Goal: Task Accomplishment & Management: Manage account settings

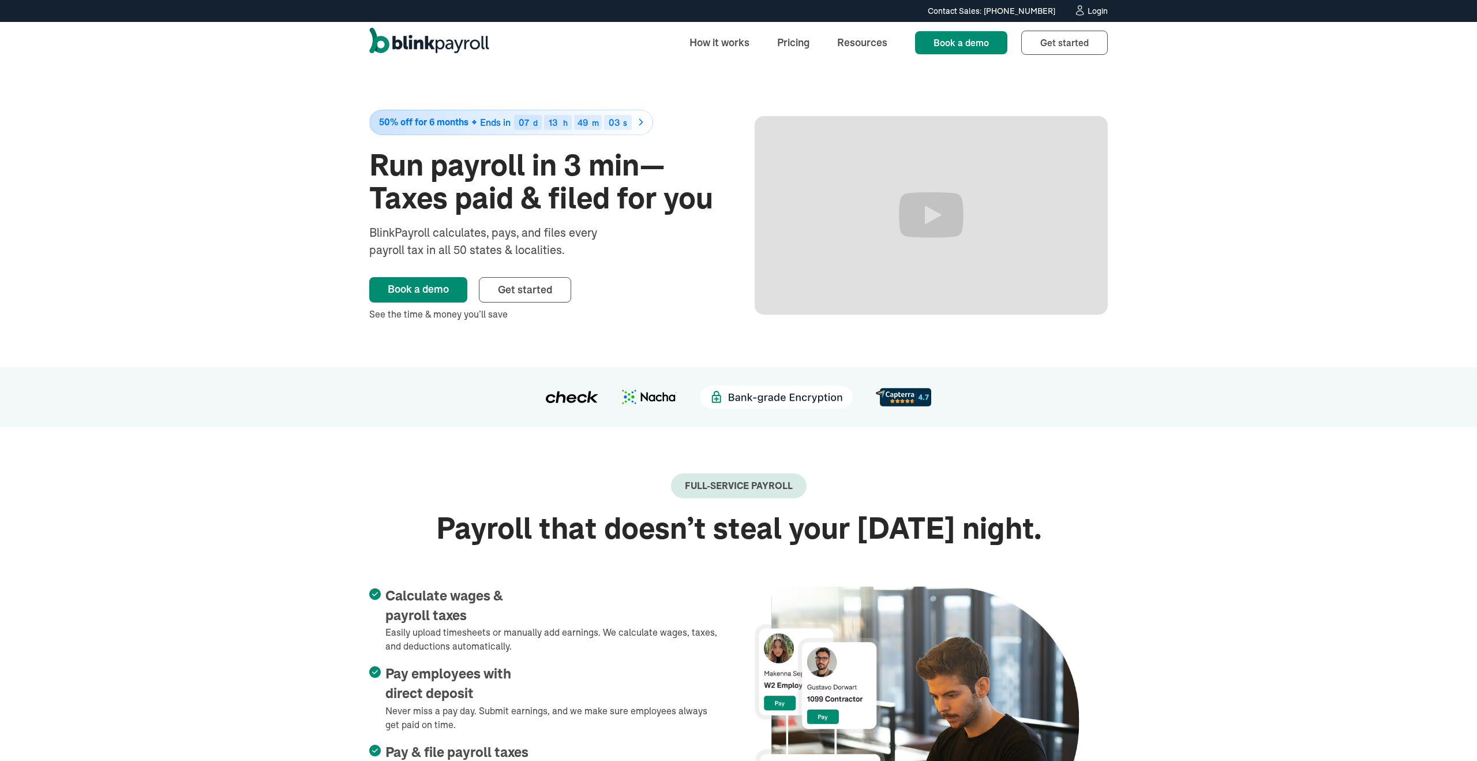
click at [1088, 10] on div "Login" at bounding box center [1098, 11] width 20 height 8
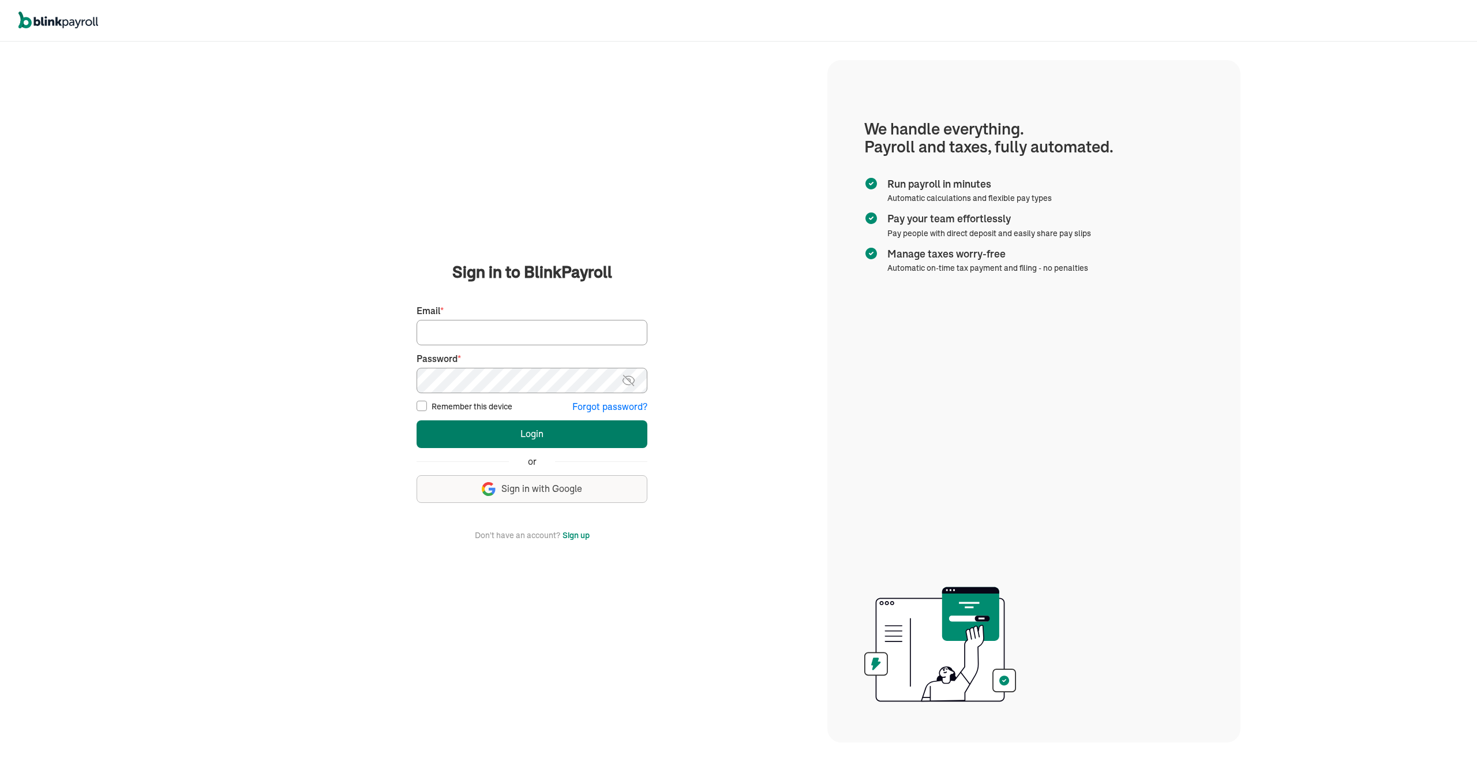
type input "asad@theremodelcompany.com"
click at [544, 439] on button "Login" at bounding box center [532, 434] width 231 height 28
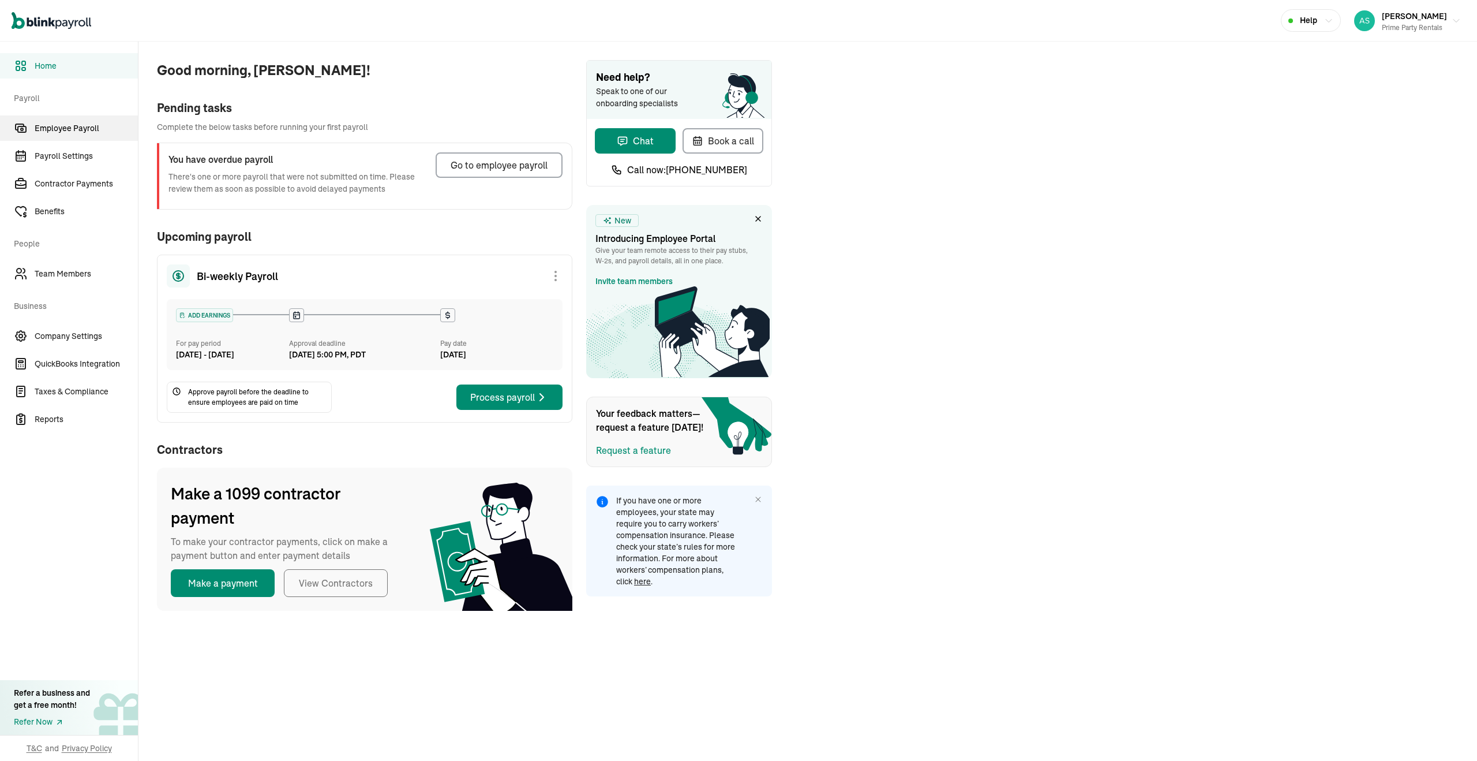
click at [78, 131] on span "Employee Payroll" at bounding box center [86, 128] width 103 height 12
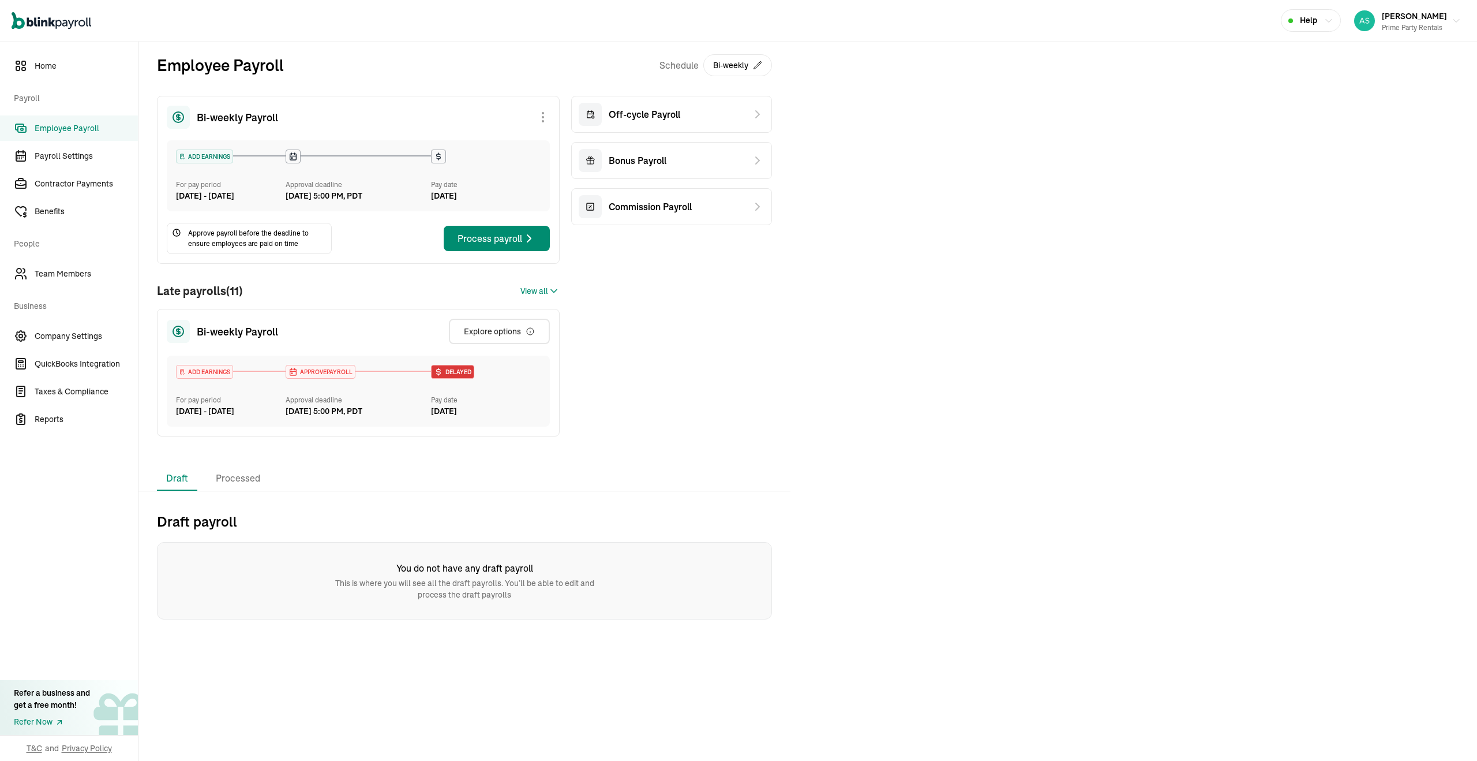
click at [235, 466] on div "Employee Payroll Schedule Bi-weekly Bi-weekly Payroll ADD EARNINGS For pay peri…" at bounding box center [464, 254] width 652 height 425
click at [234, 491] on li "Processed" at bounding box center [238, 478] width 63 height 24
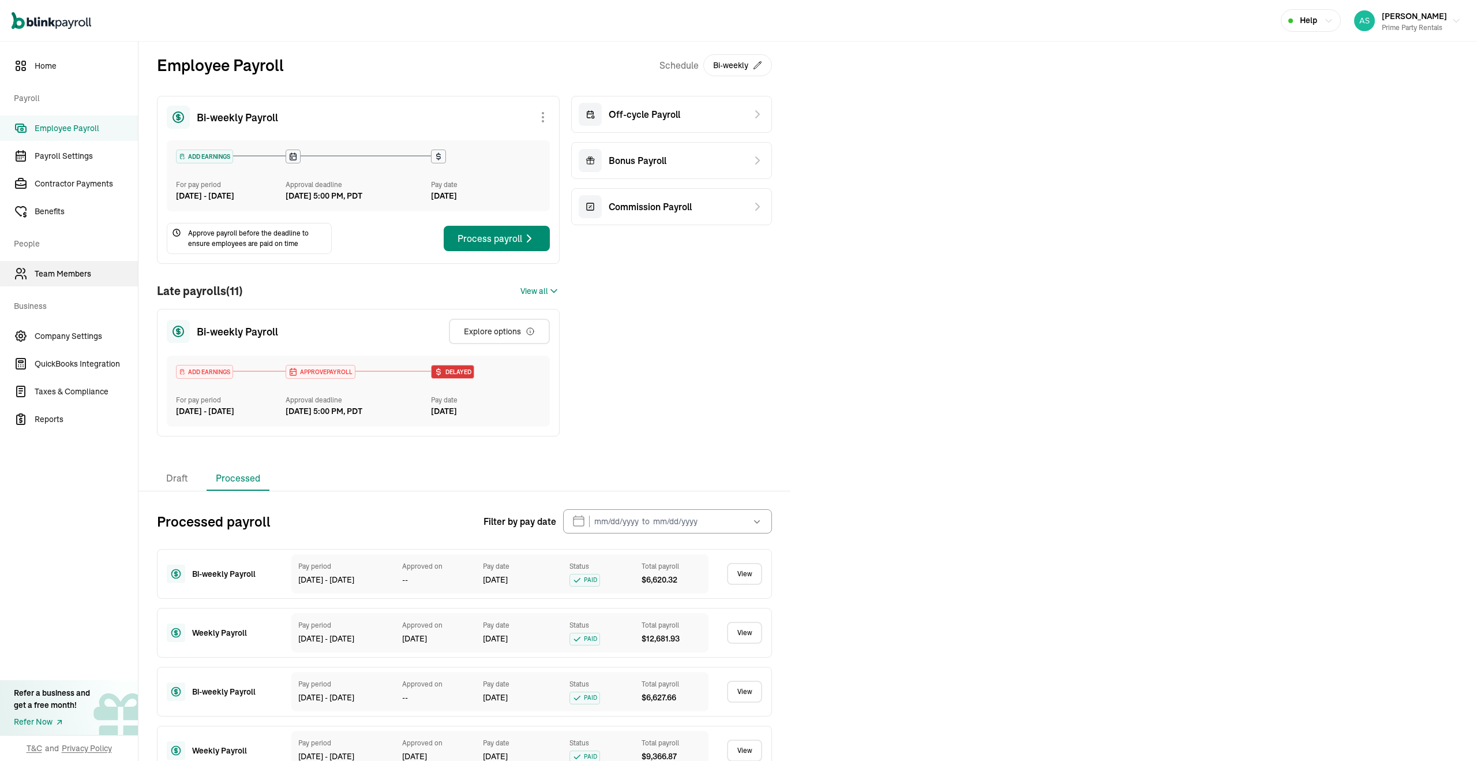
click at [78, 266] on link "Team Members" at bounding box center [69, 273] width 138 height 25
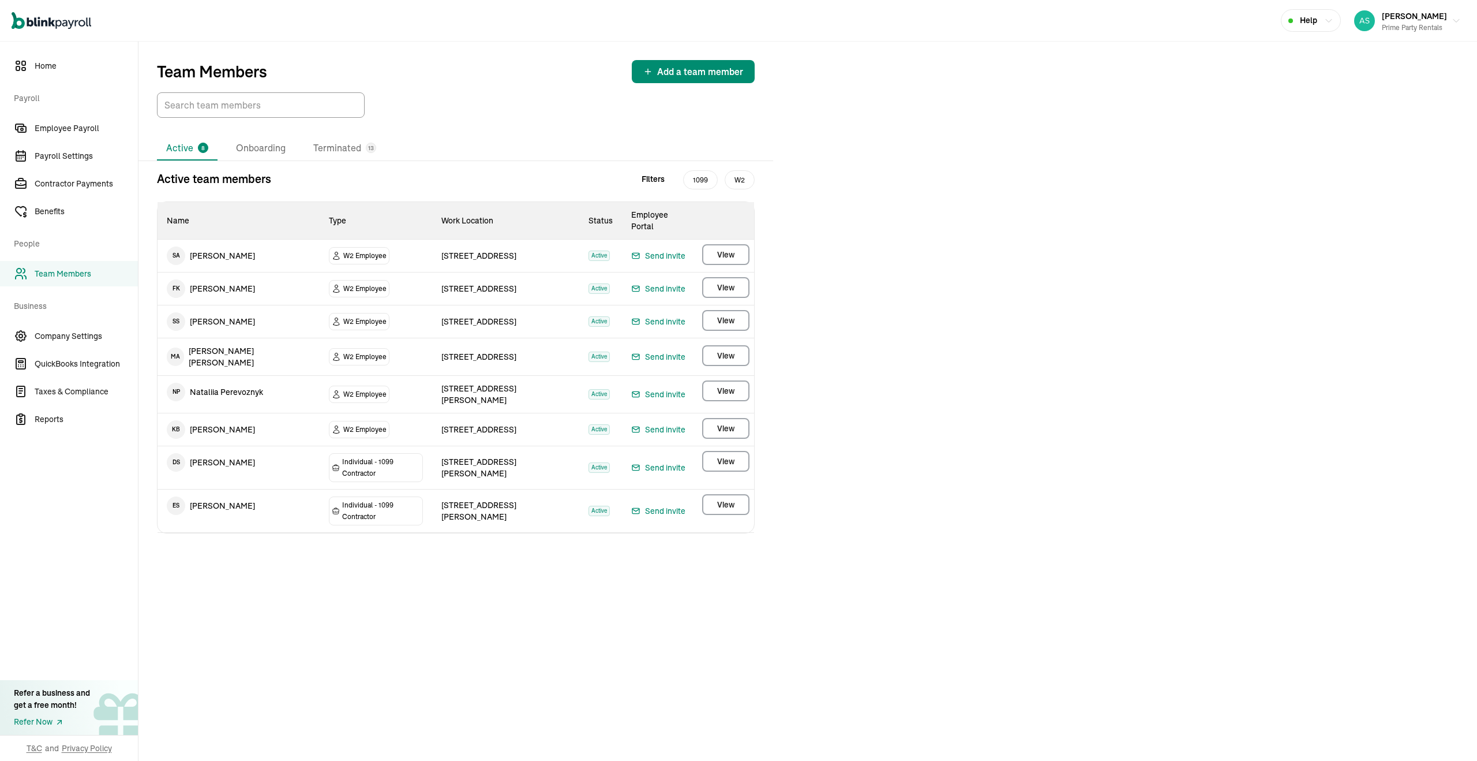
click at [251, 413] on td "K B [PERSON_NAME]" at bounding box center [239, 429] width 162 height 32
click at [84, 129] on span "Employee Payroll" at bounding box center [86, 128] width 103 height 12
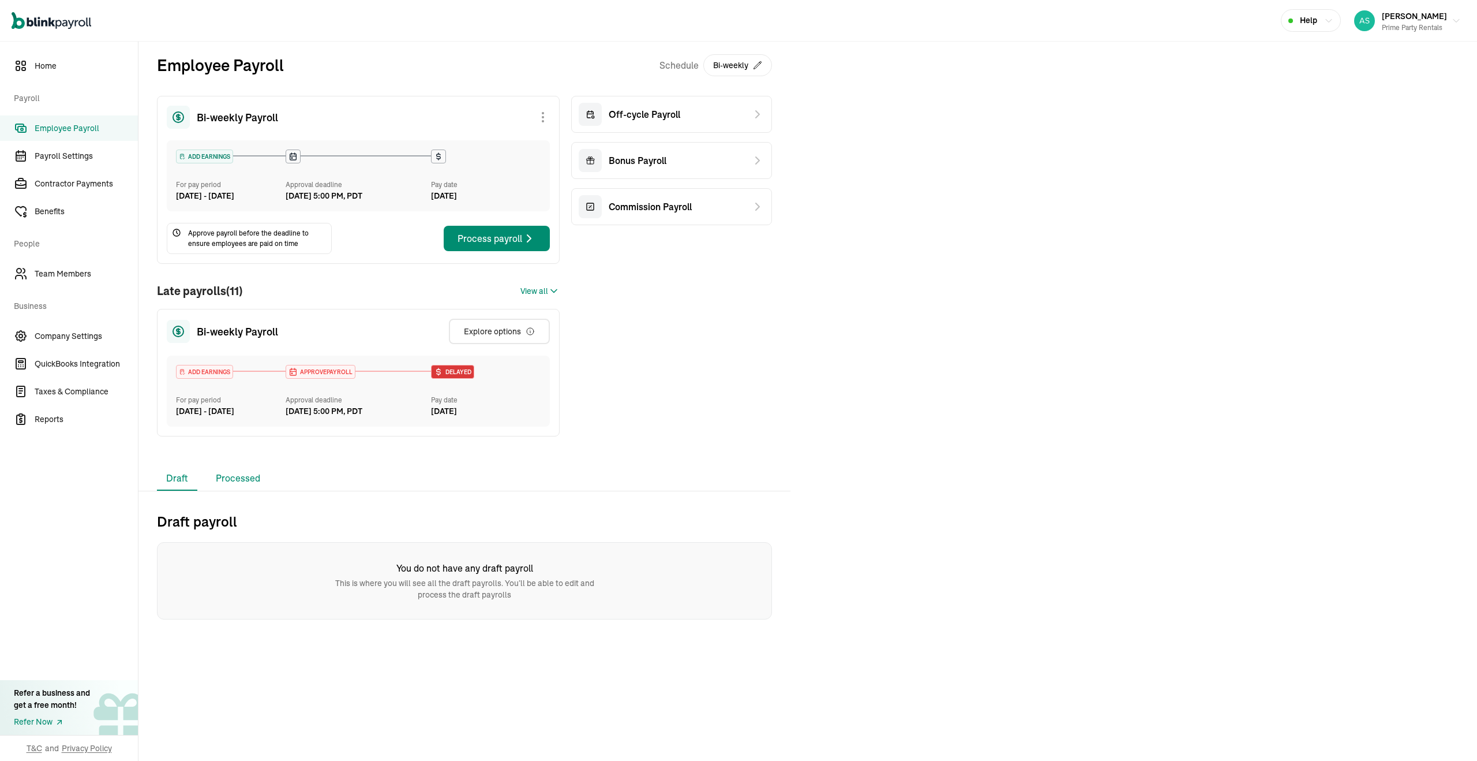
click at [225, 491] on li "Processed" at bounding box center [238, 478] width 63 height 24
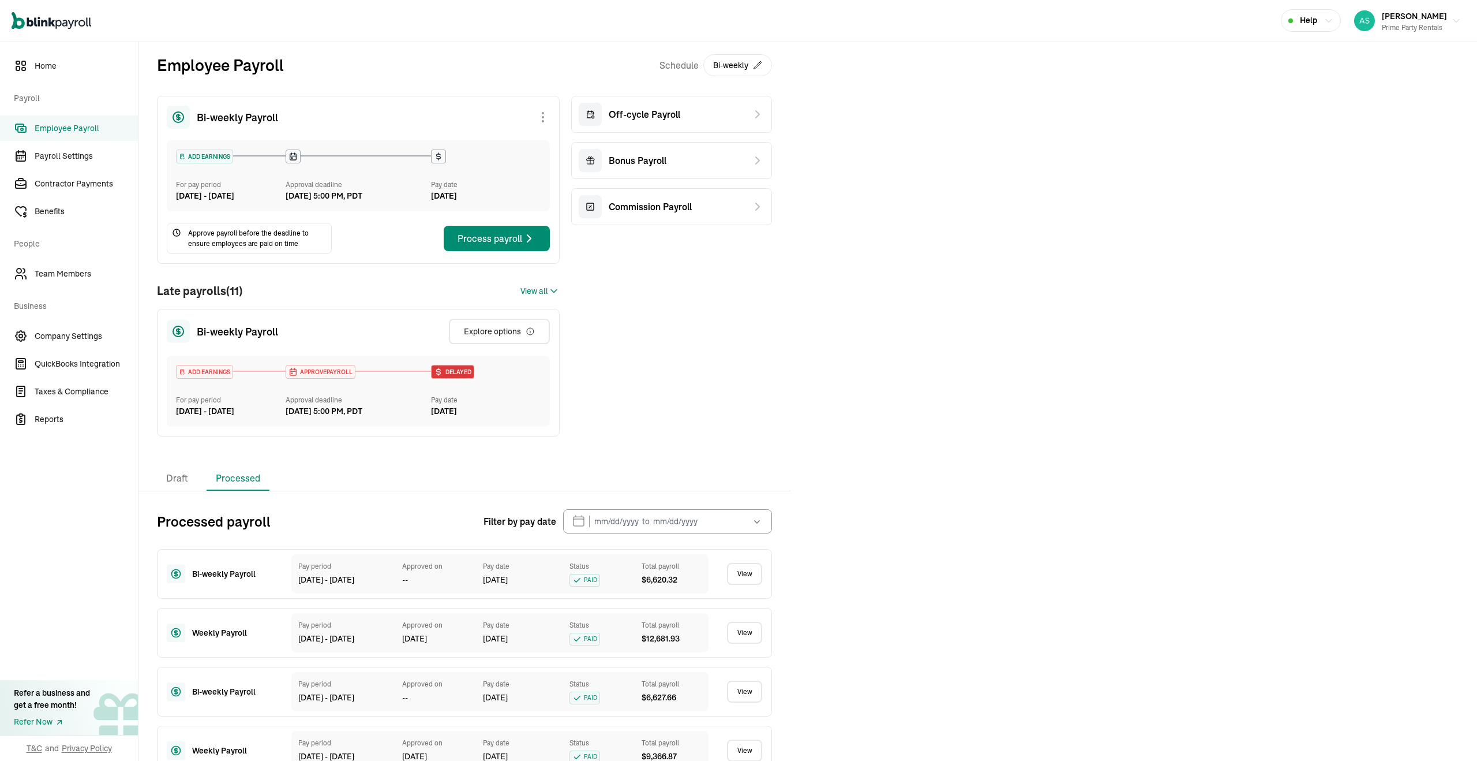
click at [750, 585] on link "View" at bounding box center [744, 574] width 35 height 22
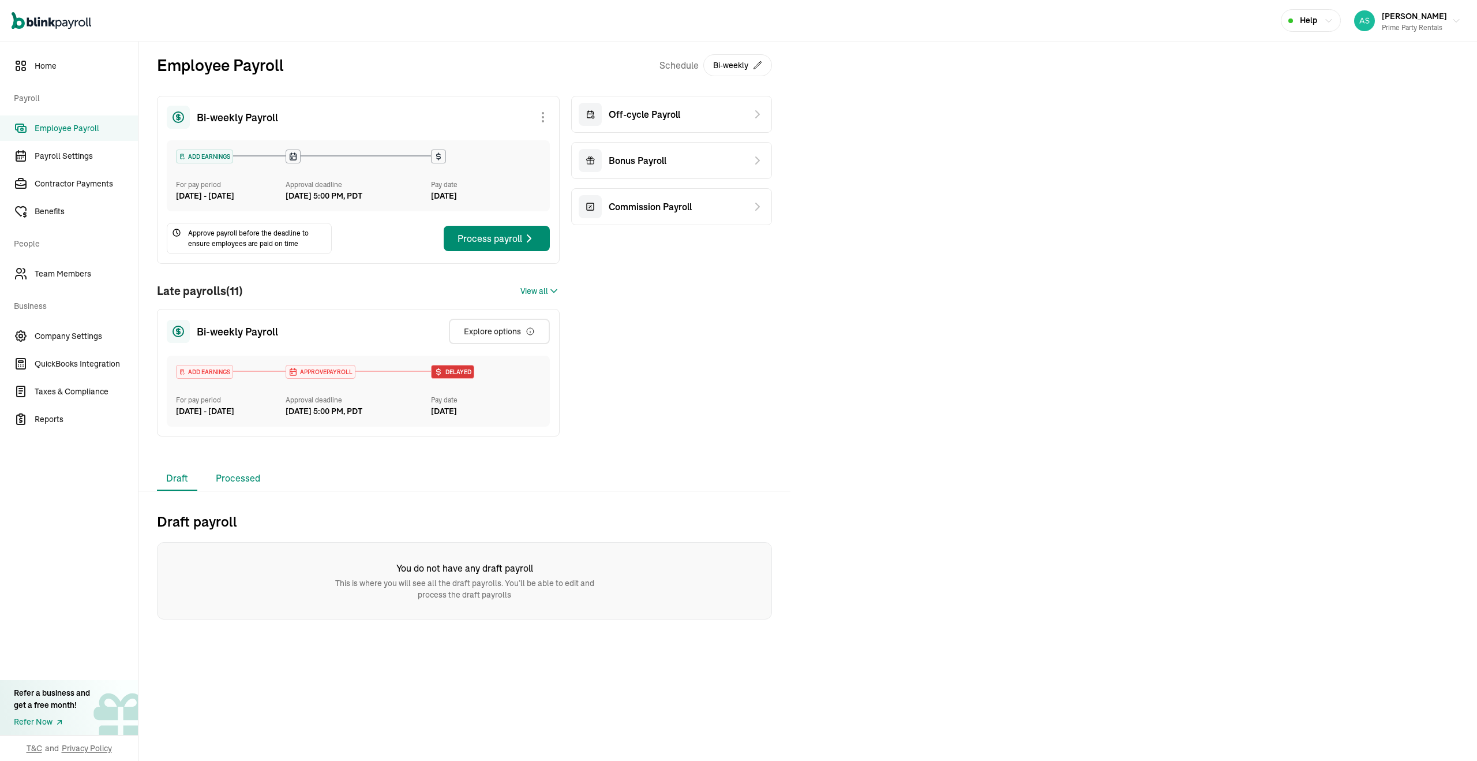
click at [227, 491] on li "Processed" at bounding box center [238, 478] width 63 height 24
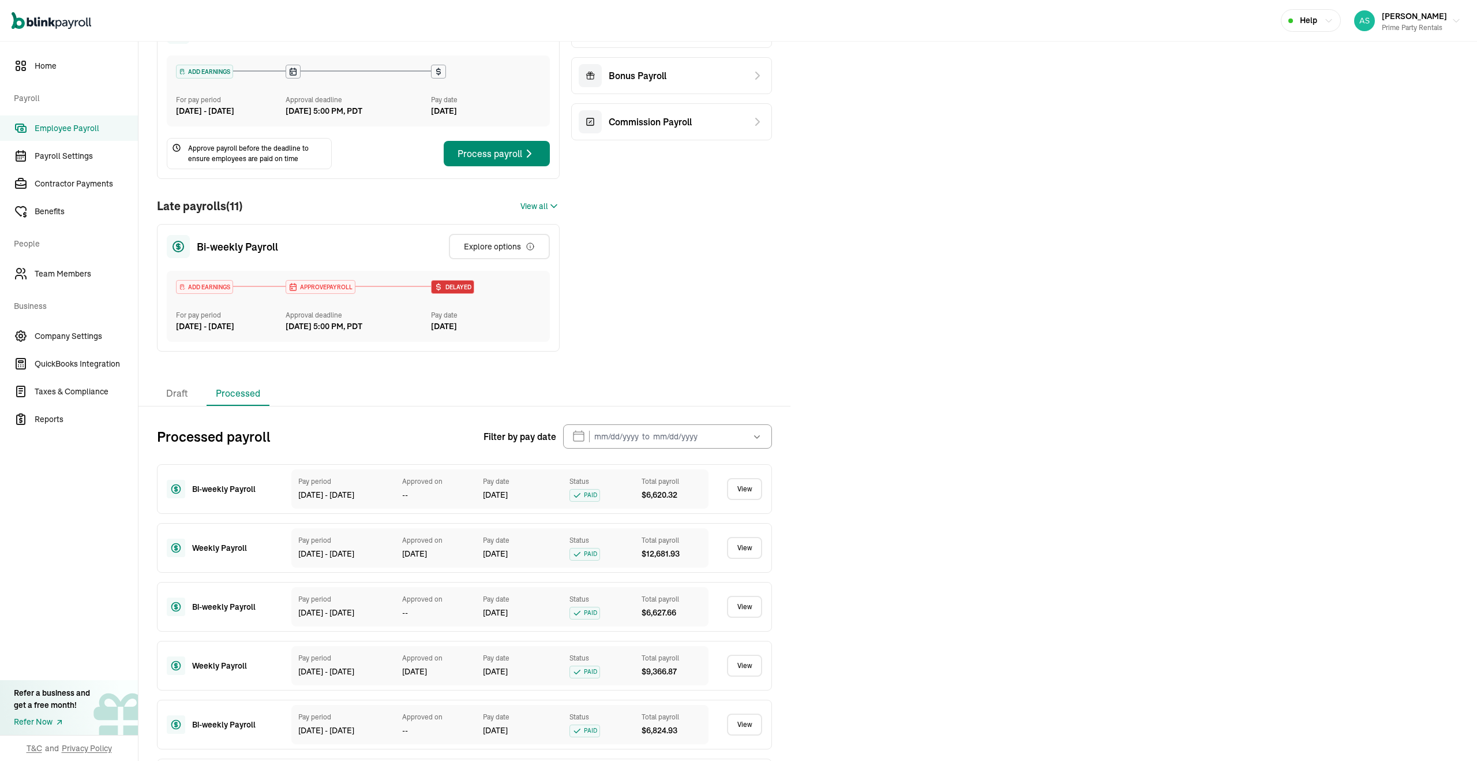
scroll to position [87, 0]
click at [747, 556] on link "View" at bounding box center [744, 545] width 35 height 22
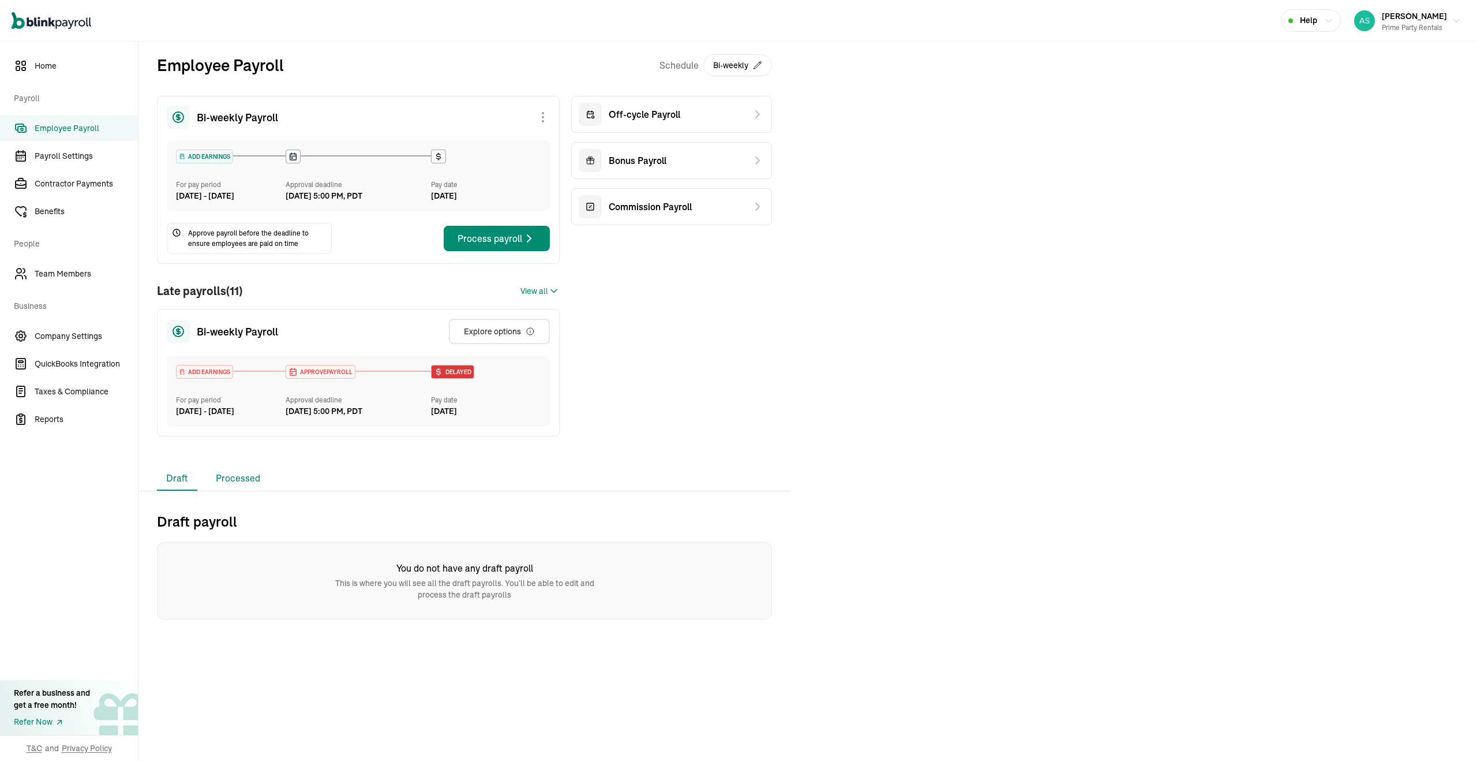
click at [218, 491] on li "Processed" at bounding box center [238, 478] width 63 height 24
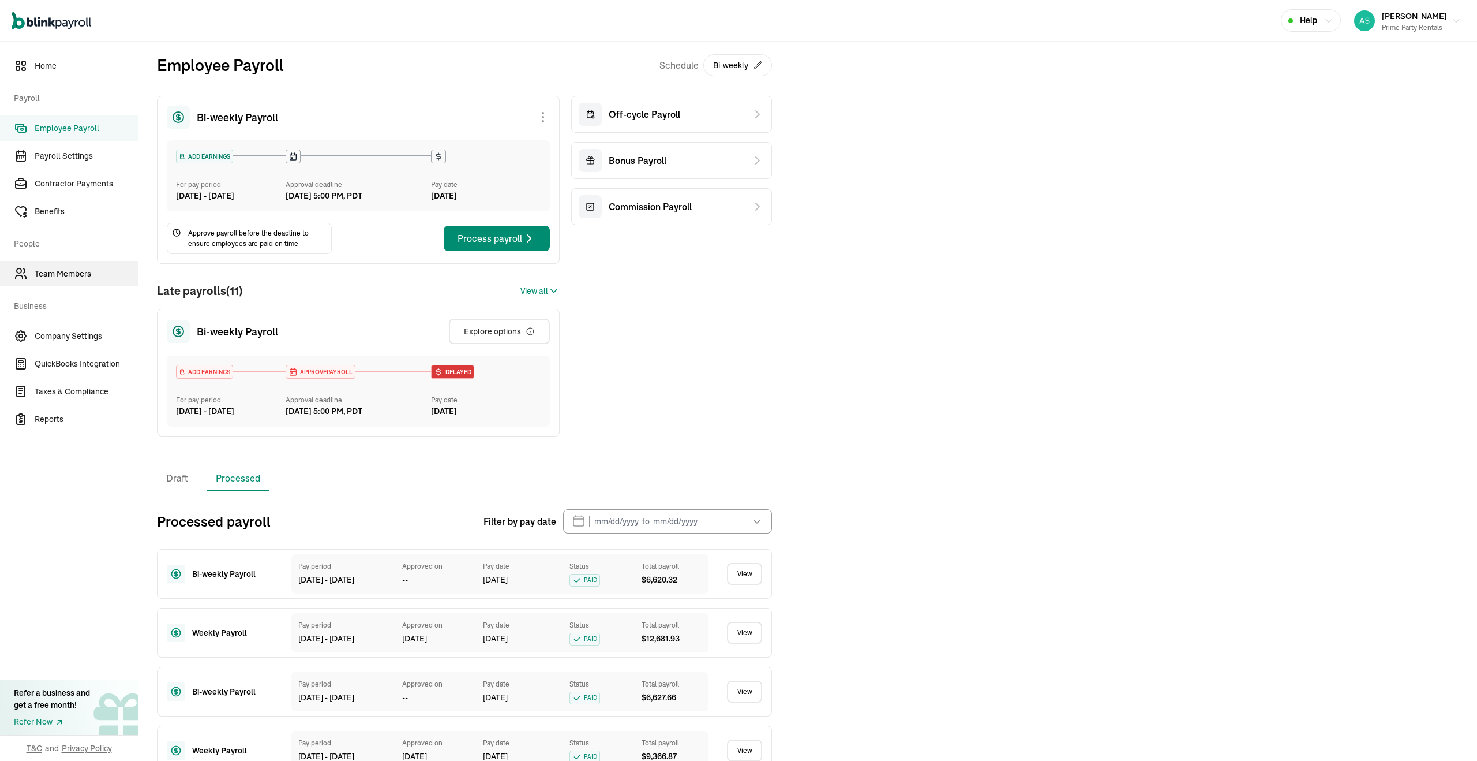
click at [70, 279] on link "Team Members" at bounding box center [69, 273] width 138 height 25
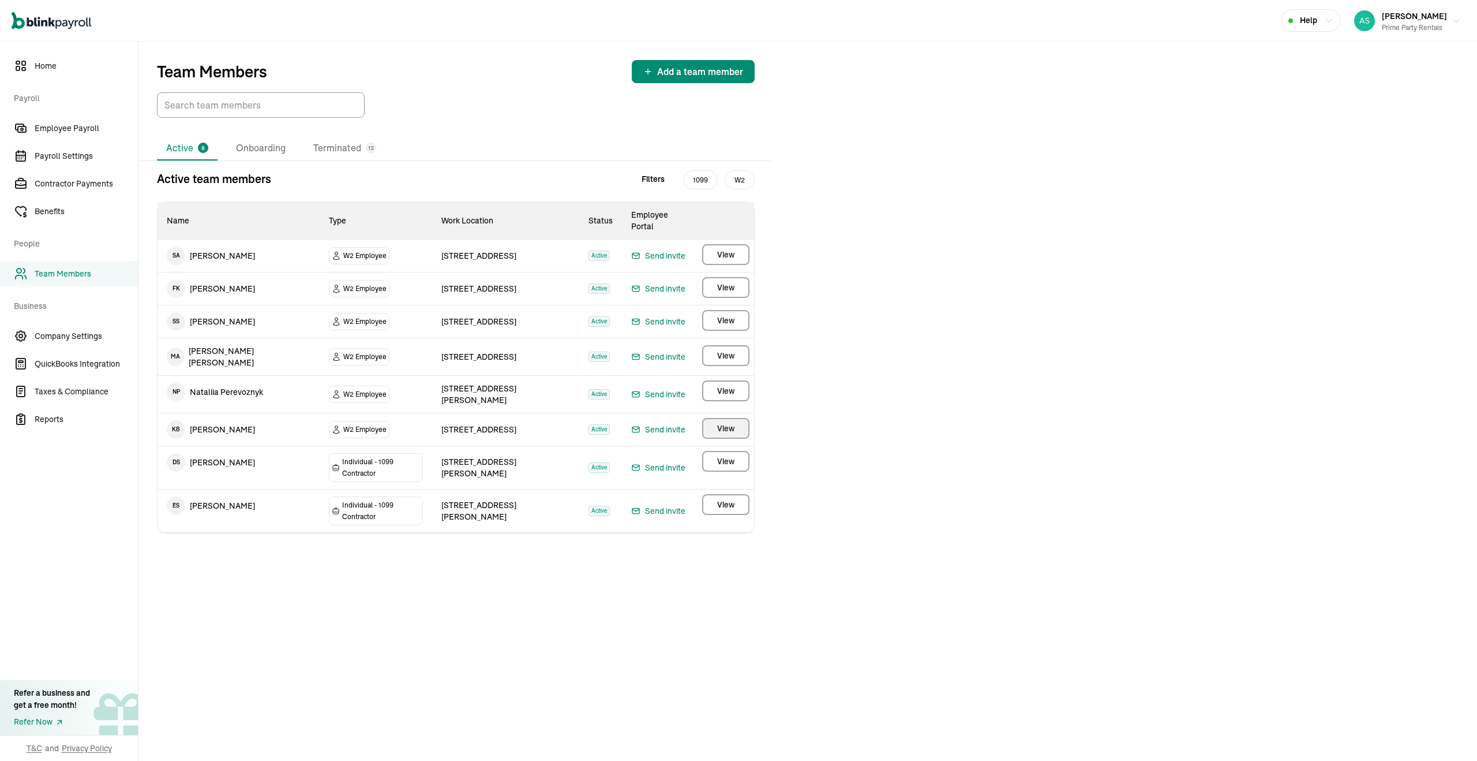
click at [717, 422] on span "View" at bounding box center [725, 428] width 17 height 12
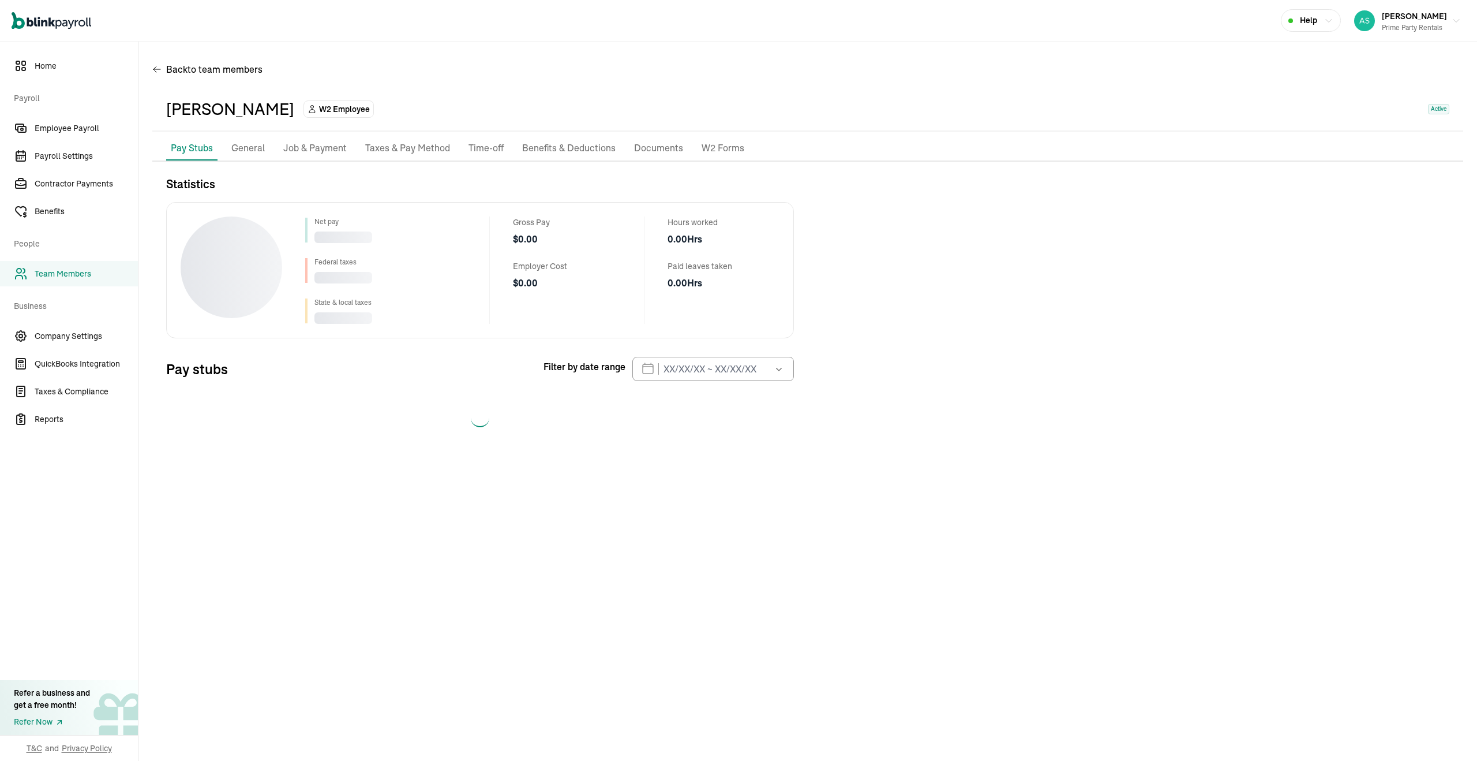
select select "2025"
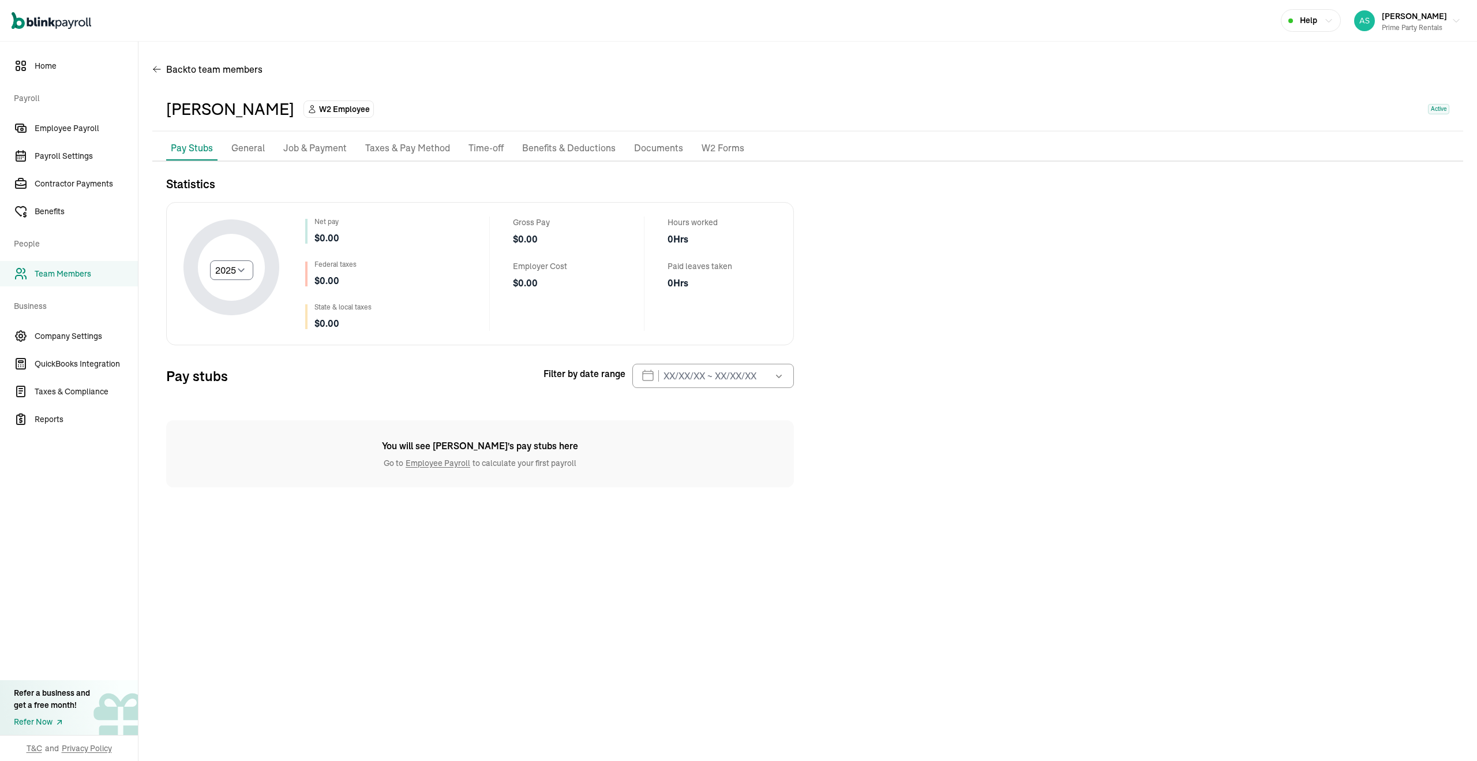
click at [257, 152] on p "General" at bounding box center [247, 148] width 33 height 15
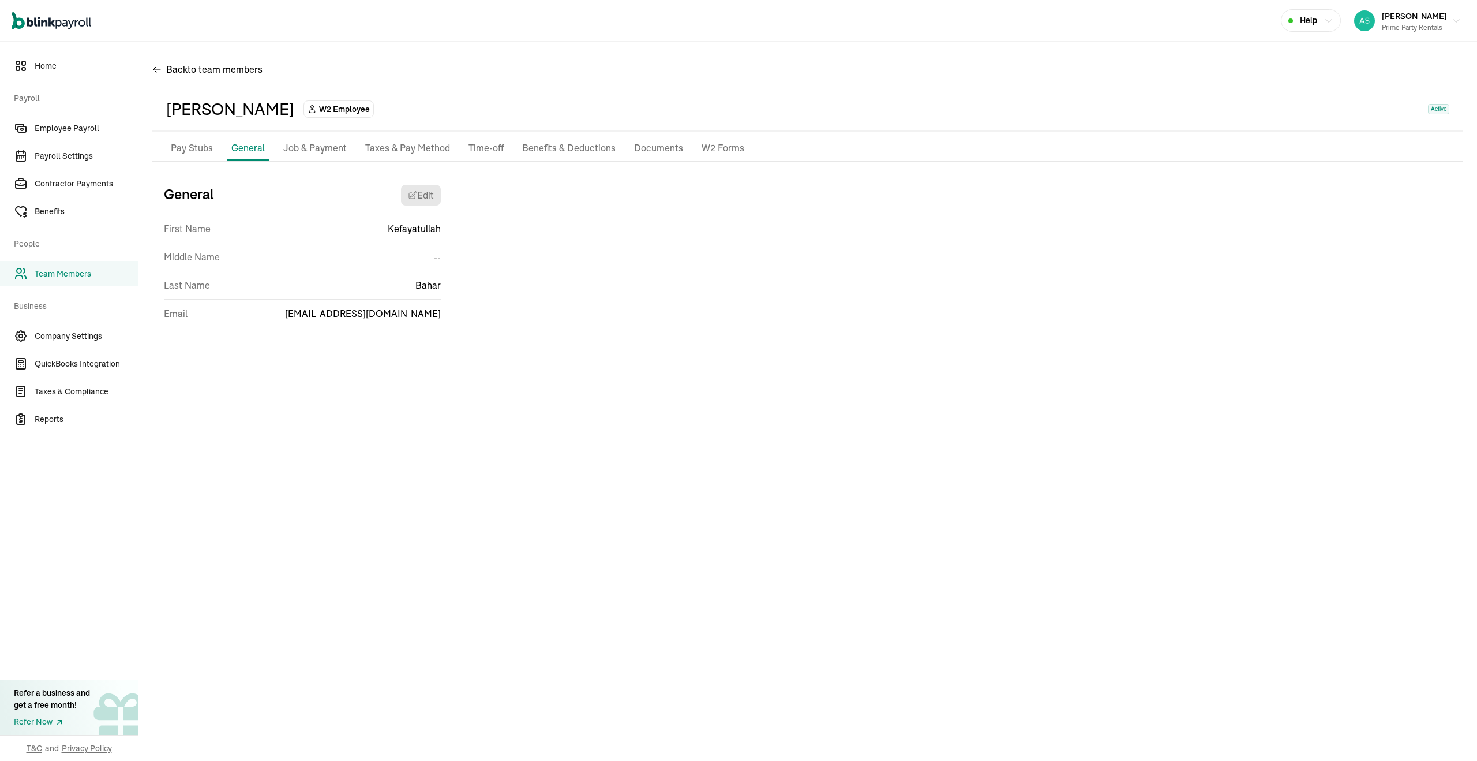
click at [297, 153] on p "Job & Payment" at bounding box center [314, 148] width 63 height 15
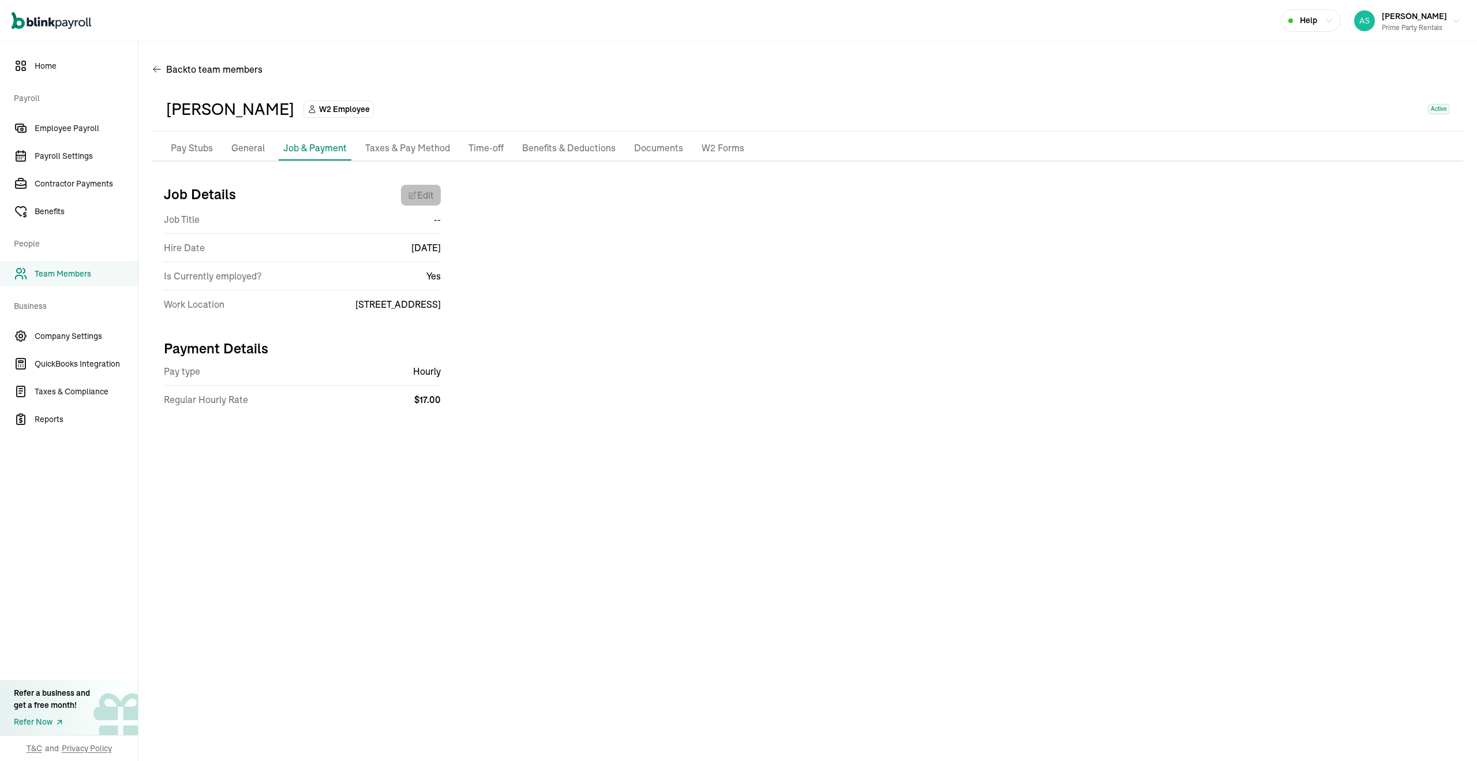
select select "[STREET_ADDRESS]"
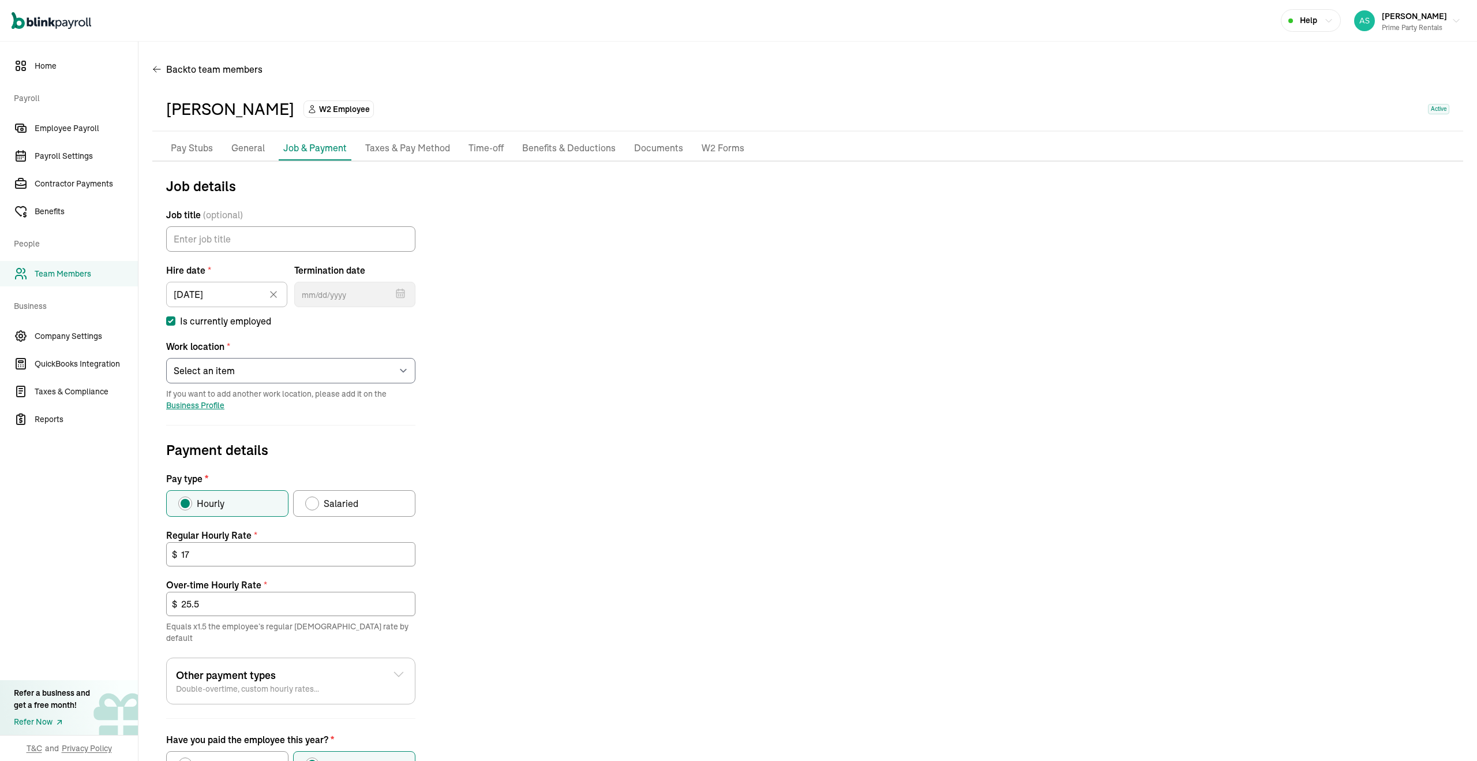
scroll to position [87, 0]
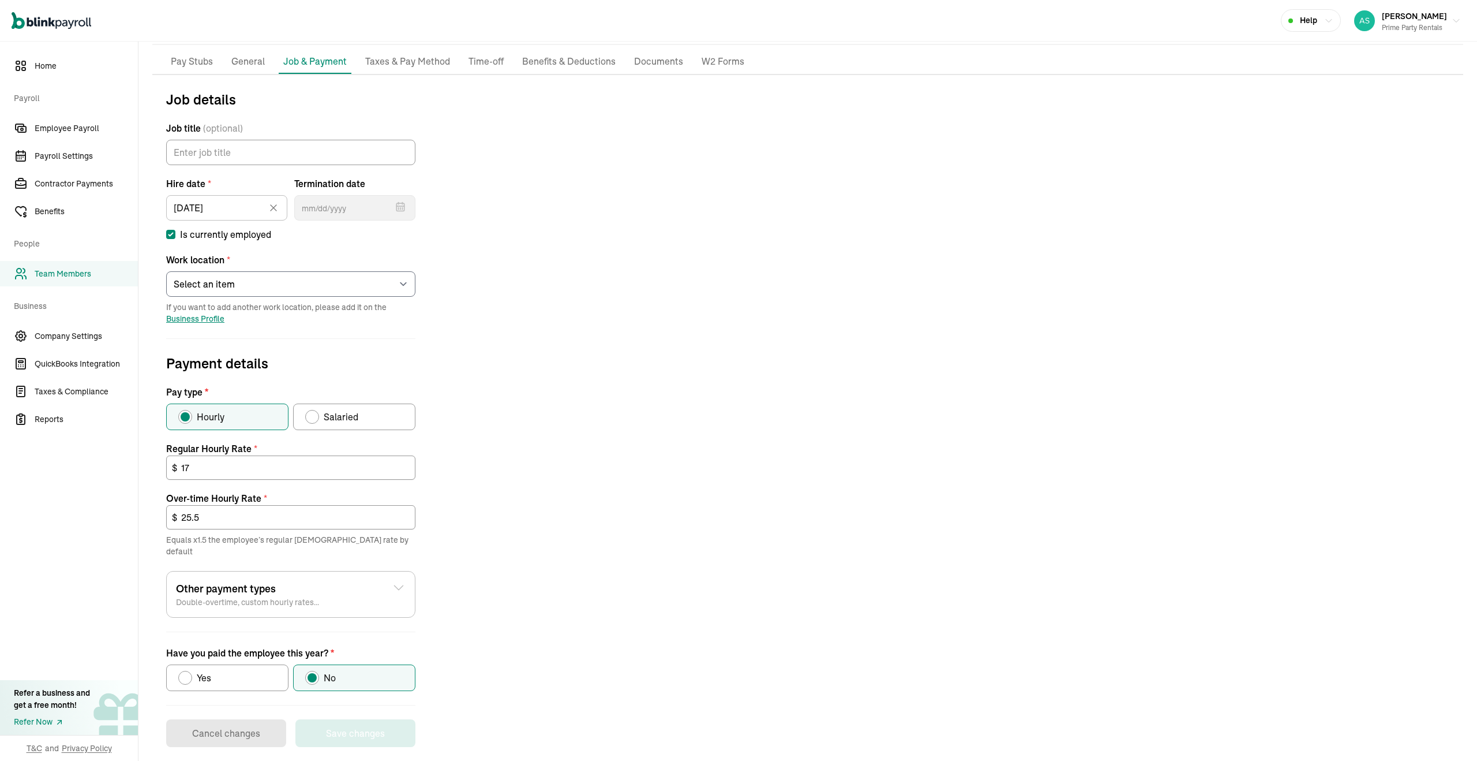
click at [177, 234] on label "Is currently employed" at bounding box center [290, 234] width 249 height 14
click at [175, 234] on input "Is currently employed" at bounding box center [170, 234] width 9 height 9
checkbox input "false"
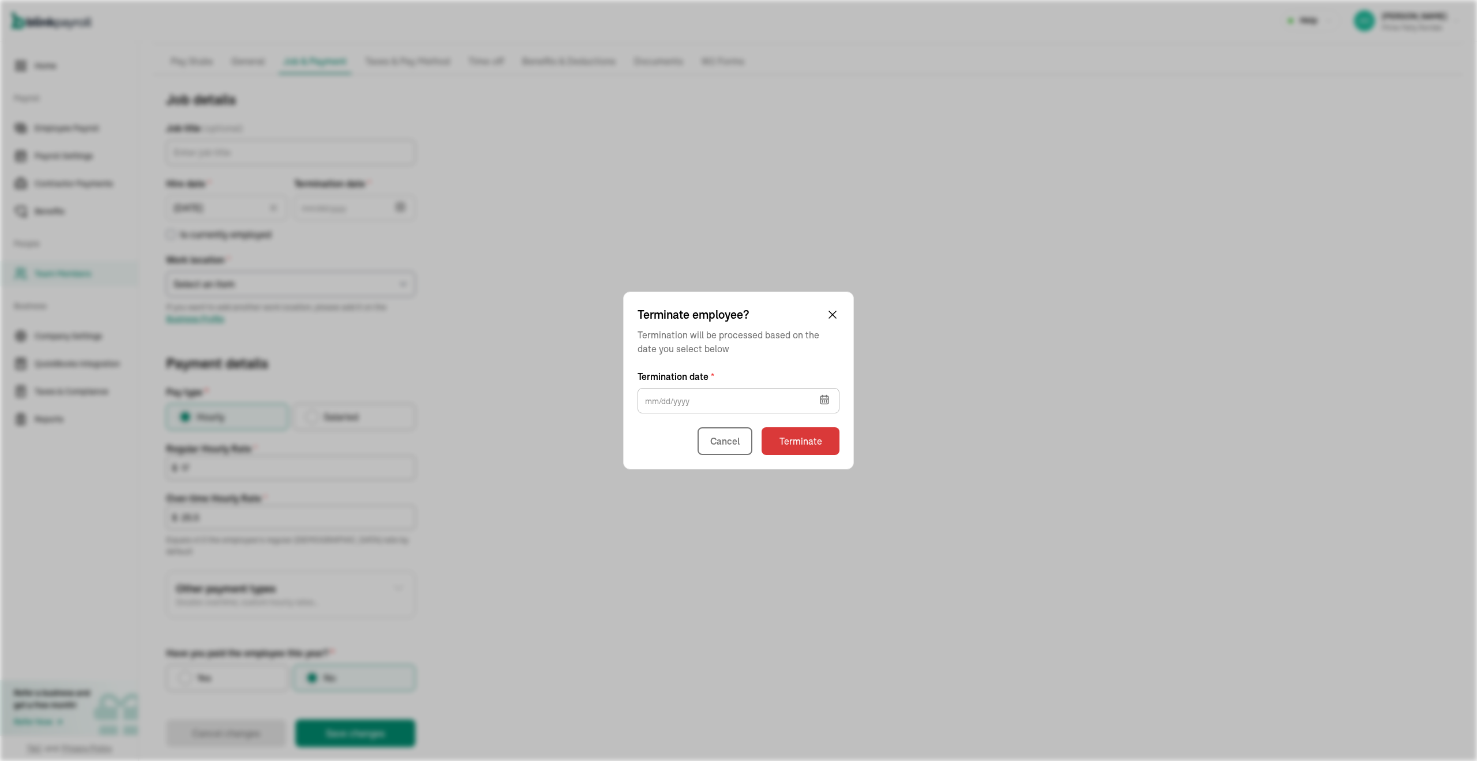
click at [822, 398] on icon "button" at bounding box center [825, 400] width 12 height 12
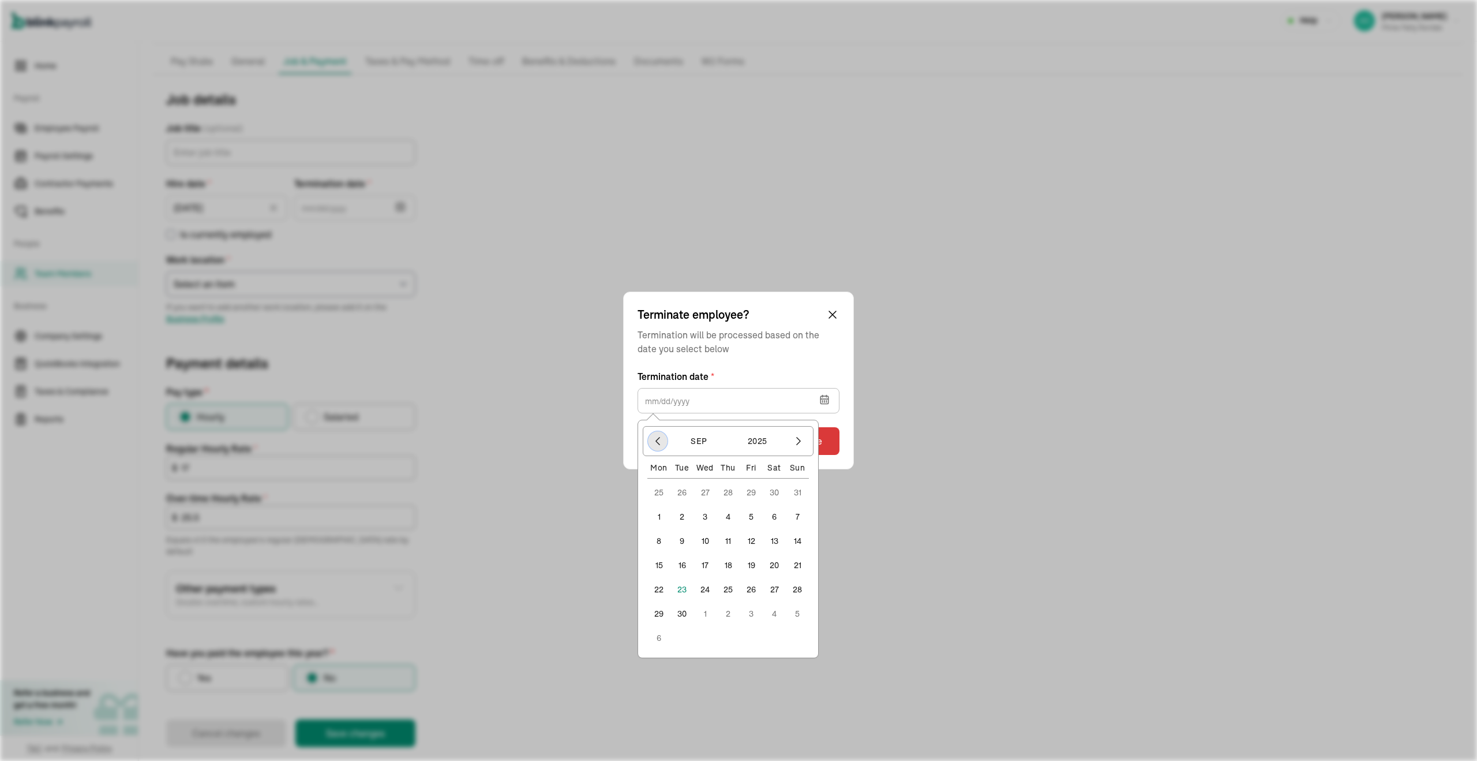
click at [665, 446] on button "button" at bounding box center [658, 441] width 20 height 20
click at [755, 490] on button "1" at bounding box center [751, 492] width 23 height 23
type input "[DATE]"
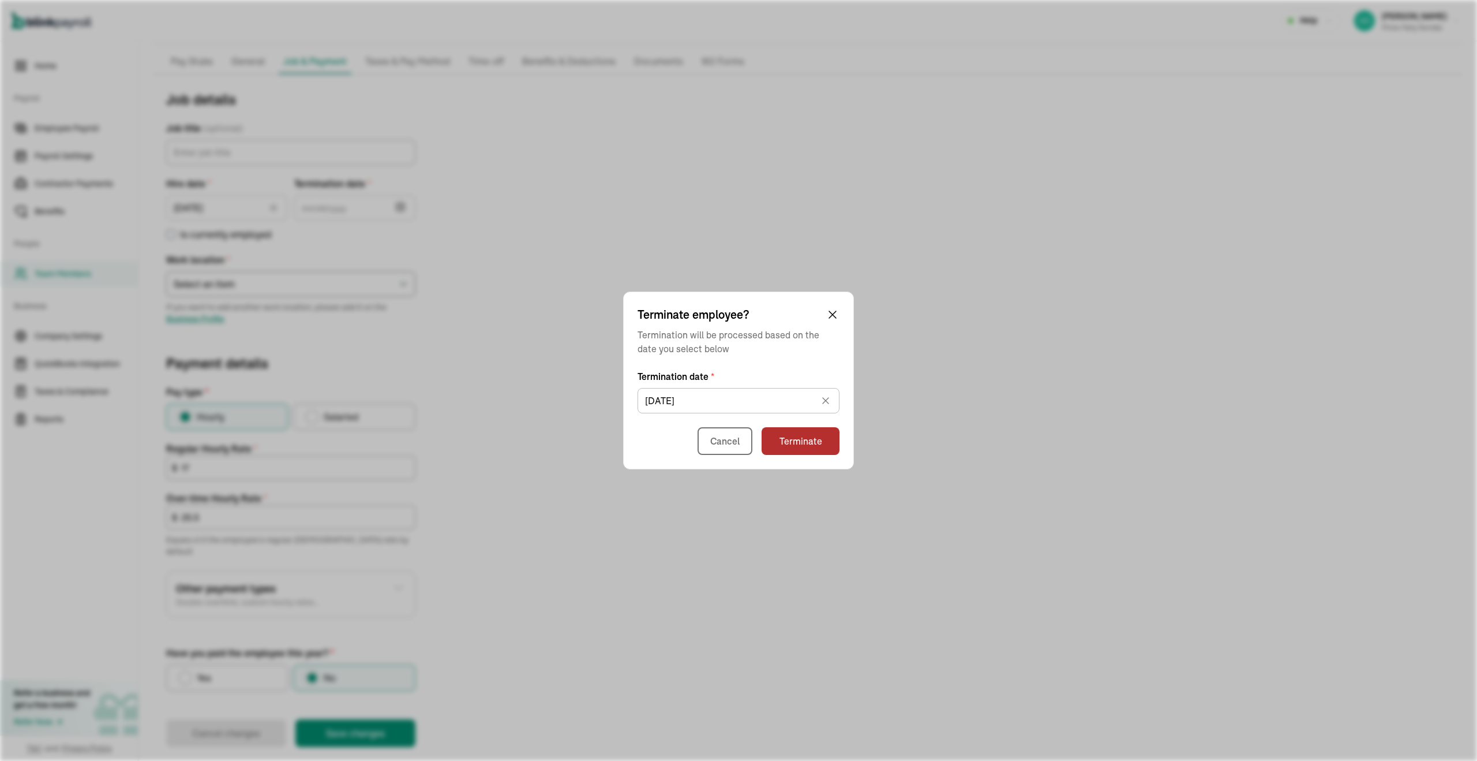
type input "[DATE]"
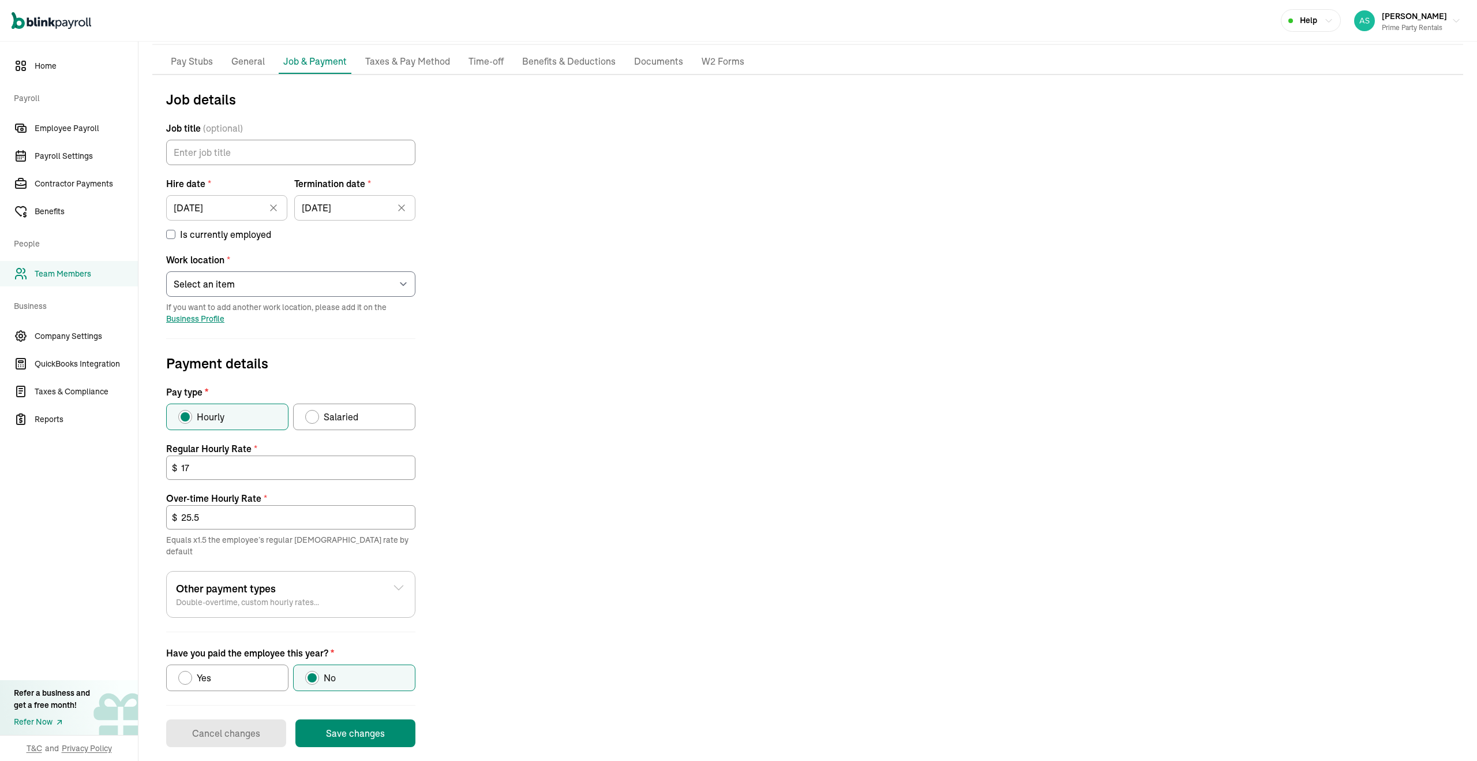
click at [370, 732] on button "Save changes" at bounding box center [355, 733] width 120 height 28
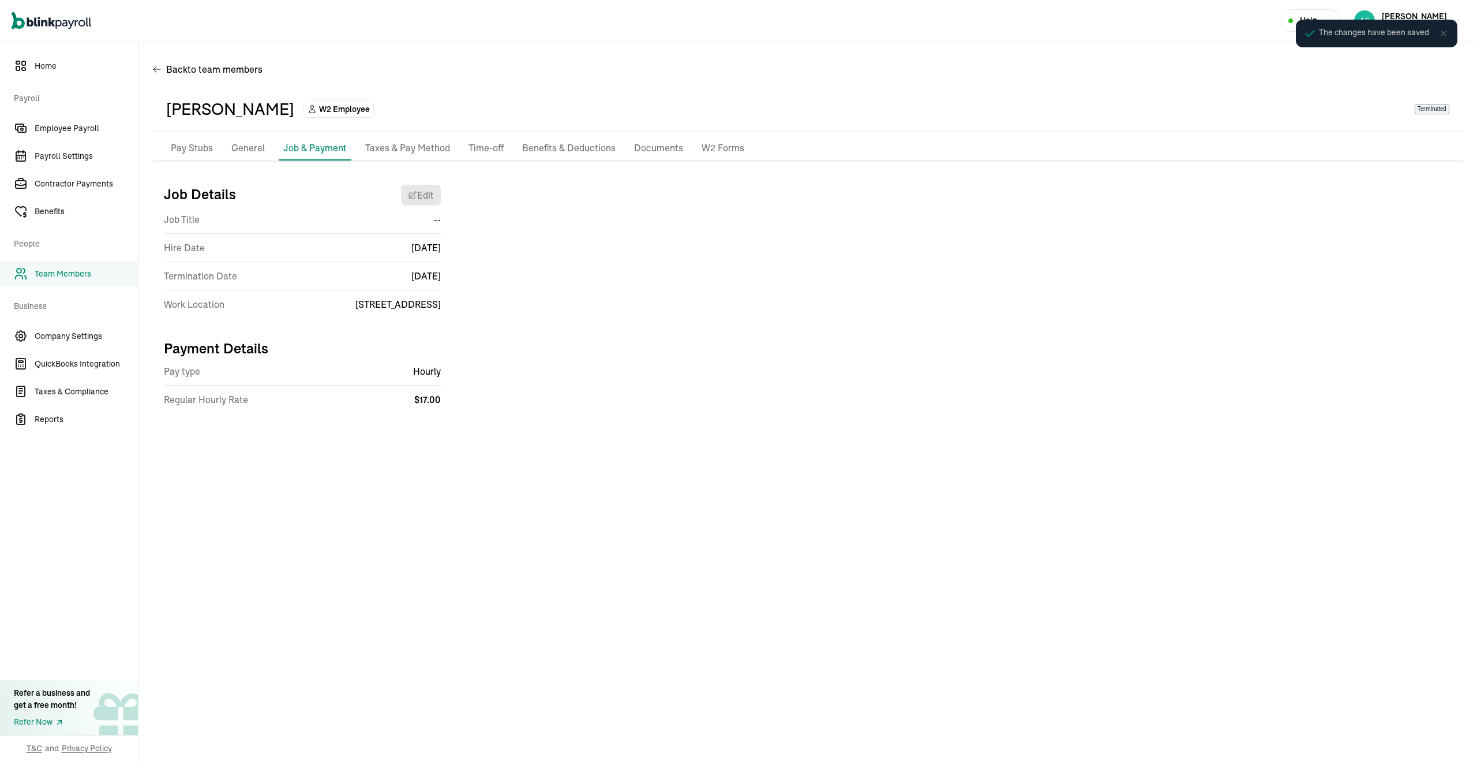
scroll to position [0, 0]
click at [71, 269] on span "Team Members" at bounding box center [86, 274] width 103 height 12
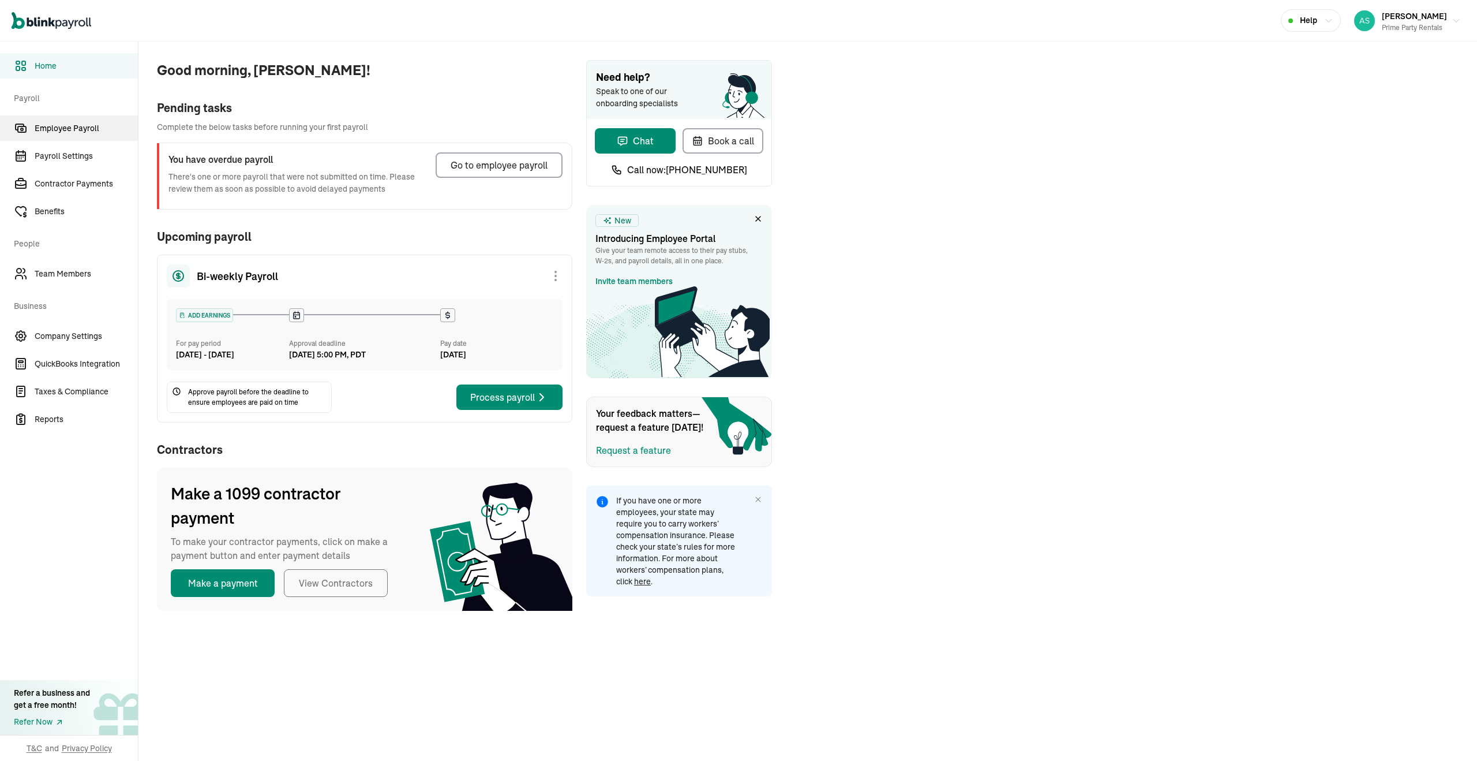
click at [78, 131] on span "Employee Payroll" at bounding box center [86, 128] width 103 height 12
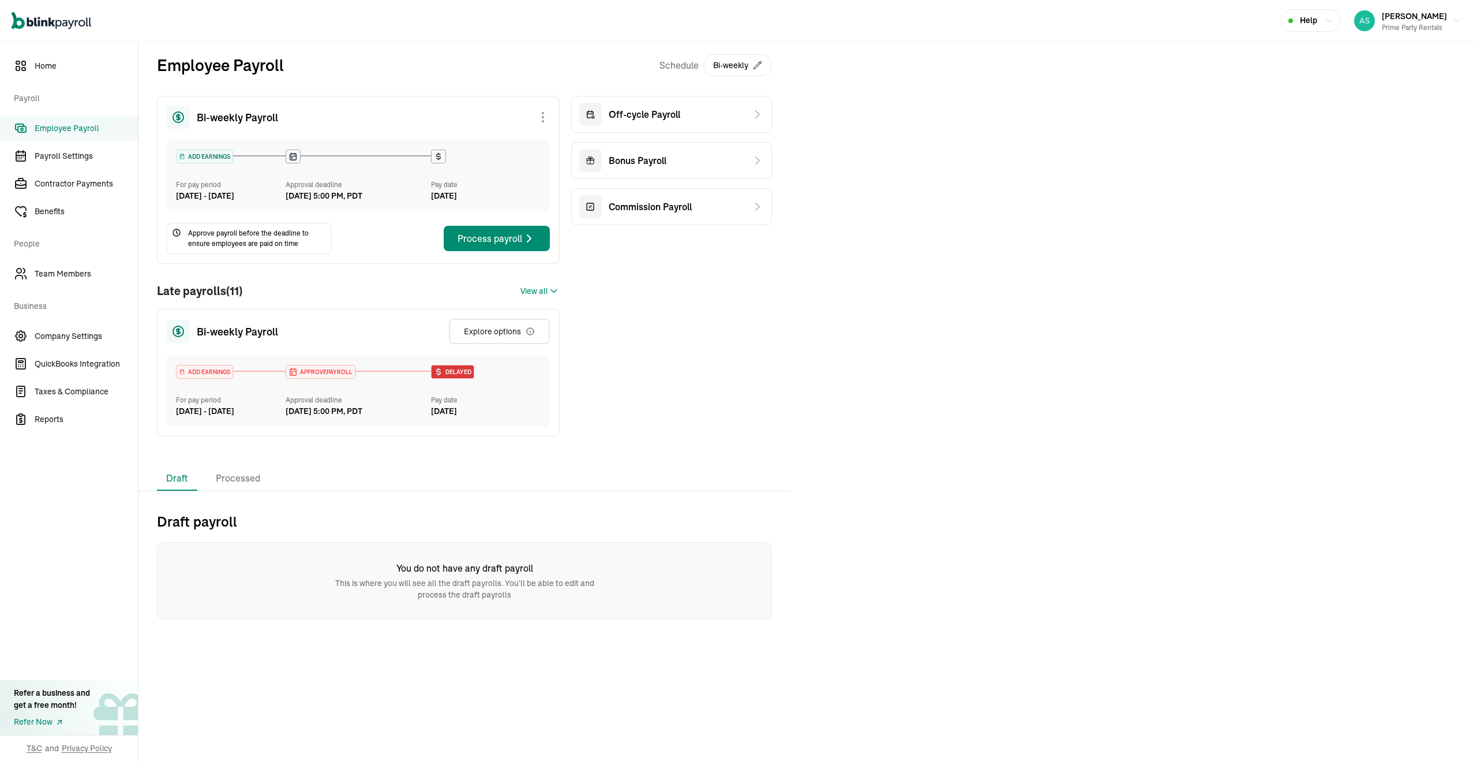
click at [235, 466] on div "Employee Payroll Schedule Bi-weekly Bi-weekly Payroll ADD EARNINGS For pay peri…" at bounding box center [464, 254] width 652 height 425
click at [234, 491] on li "Processed" at bounding box center [238, 478] width 63 height 24
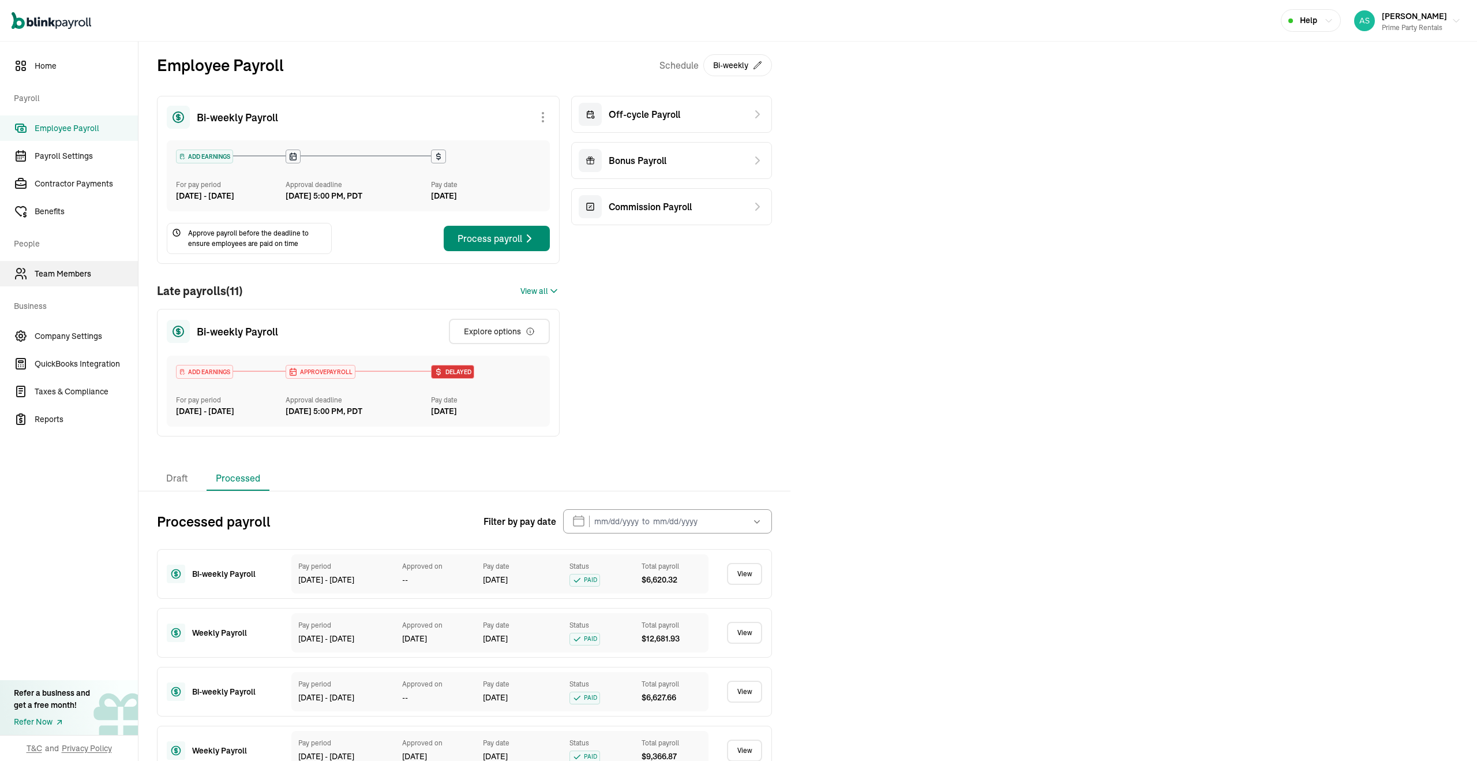
click at [78, 266] on link "Team Members" at bounding box center [69, 273] width 138 height 25
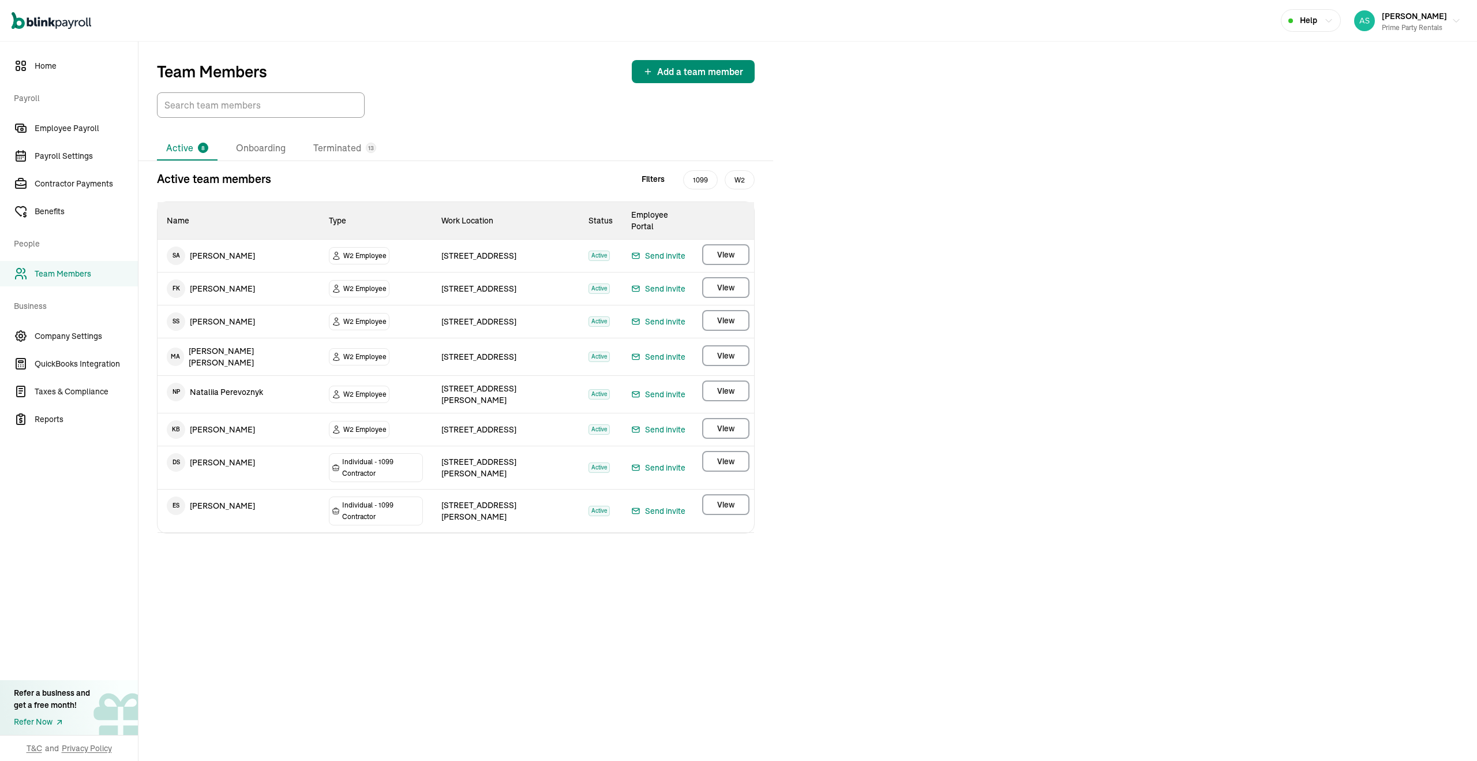
click at [251, 413] on td "K B [PERSON_NAME]" at bounding box center [239, 429] width 162 height 32
click at [84, 129] on span "Employee Payroll" at bounding box center [86, 128] width 103 height 12
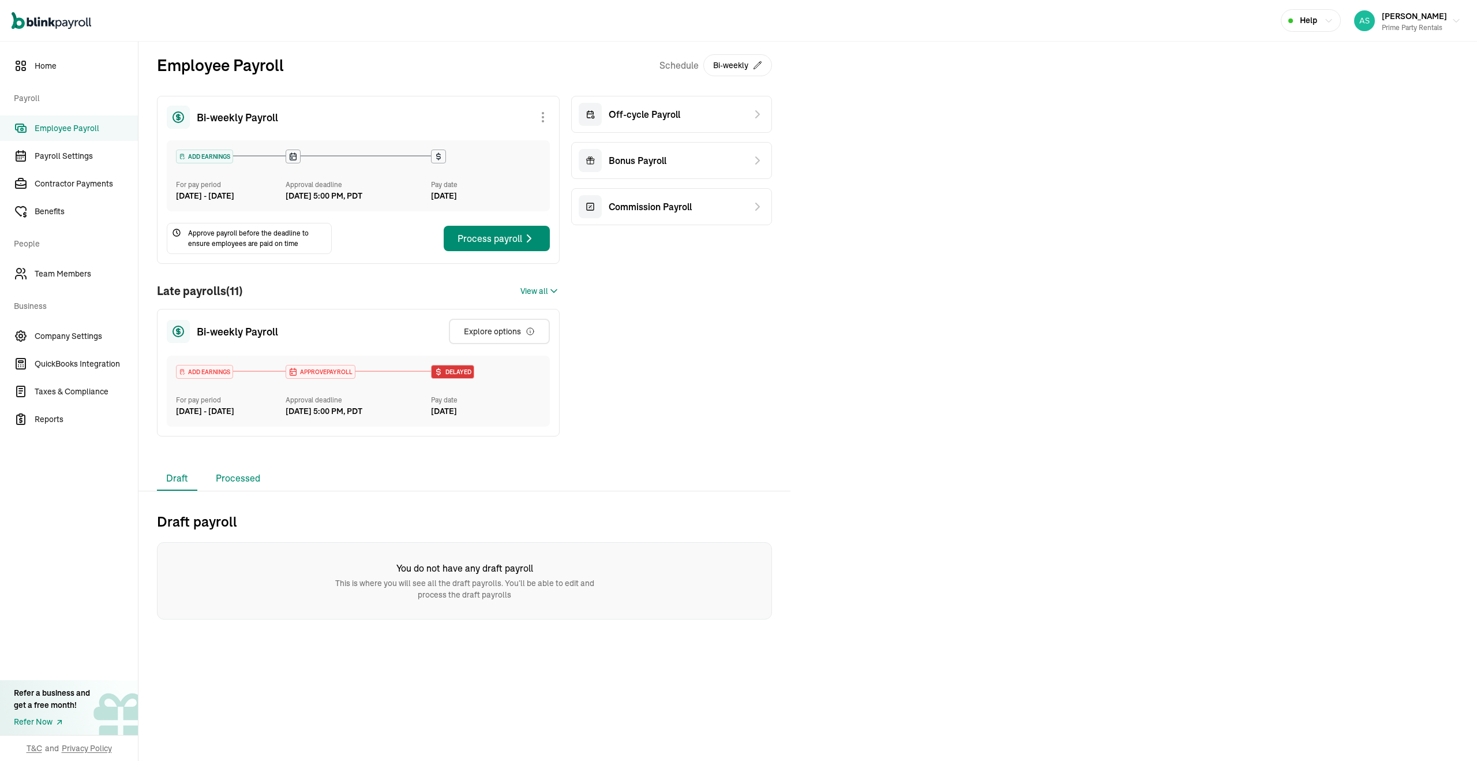
click at [225, 491] on li "Processed" at bounding box center [238, 478] width 63 height 24
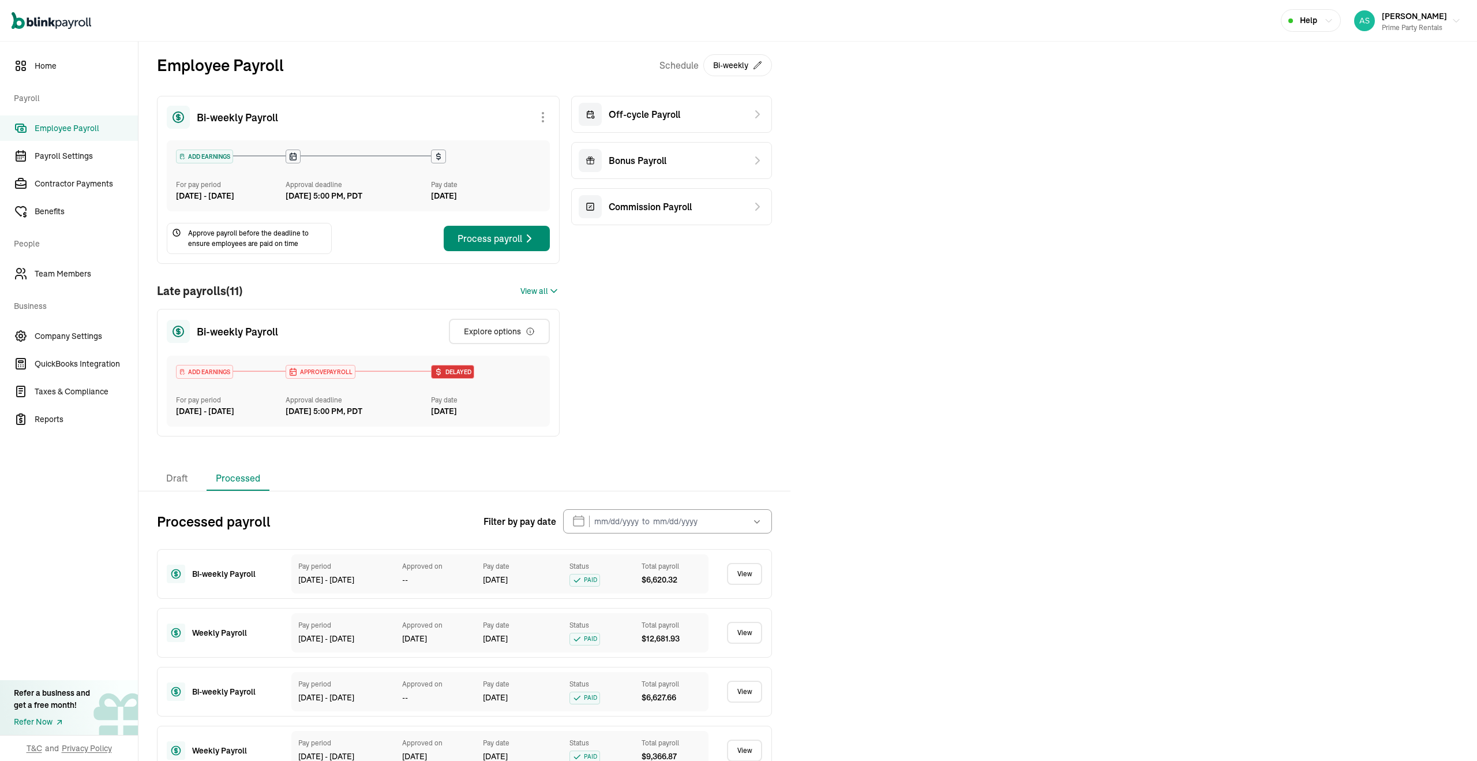
click at [750, 585] on link "View" at bounding box center [744, 574] width 35 height 22
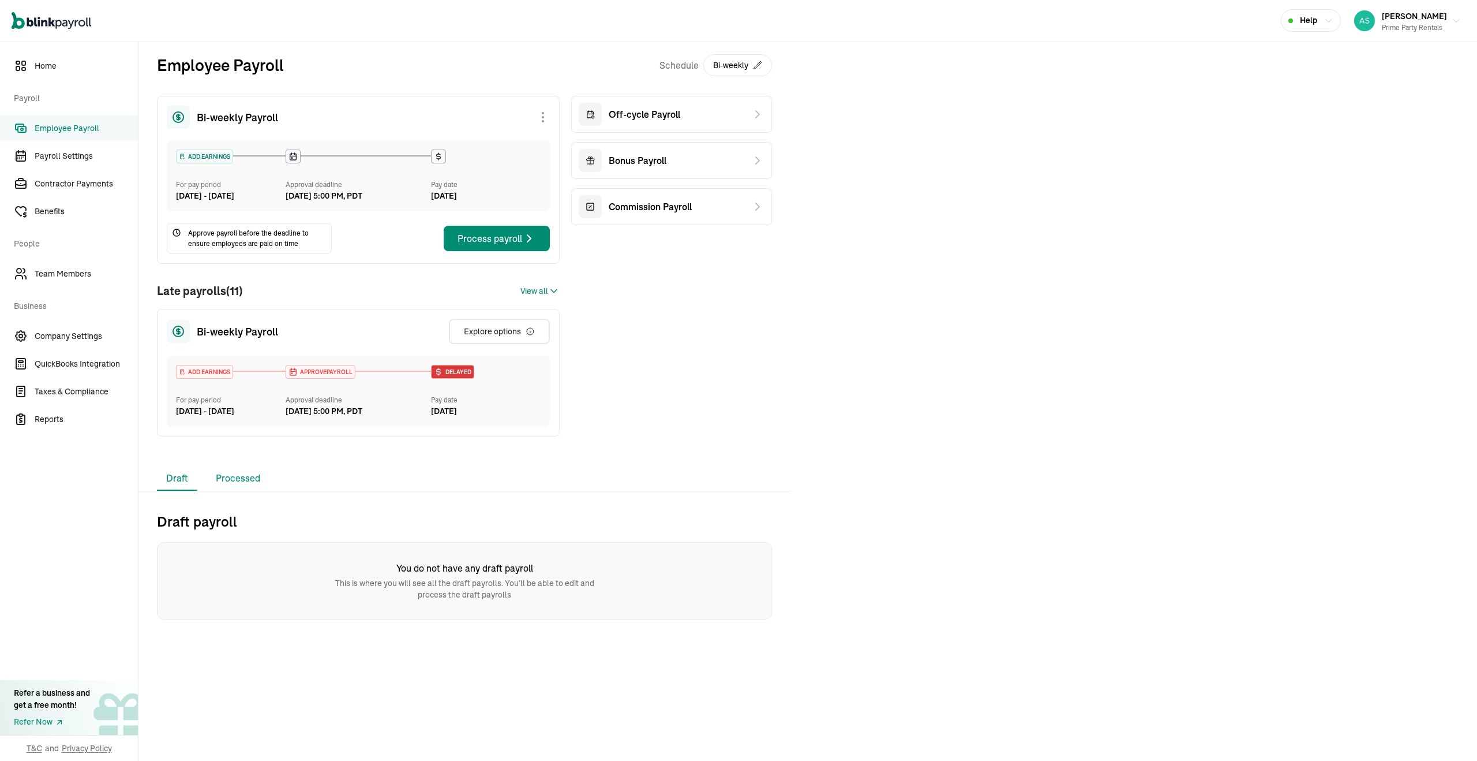
click at [227, 491] on li "Processed" at bounding box center [238, 478] width 63 height 24
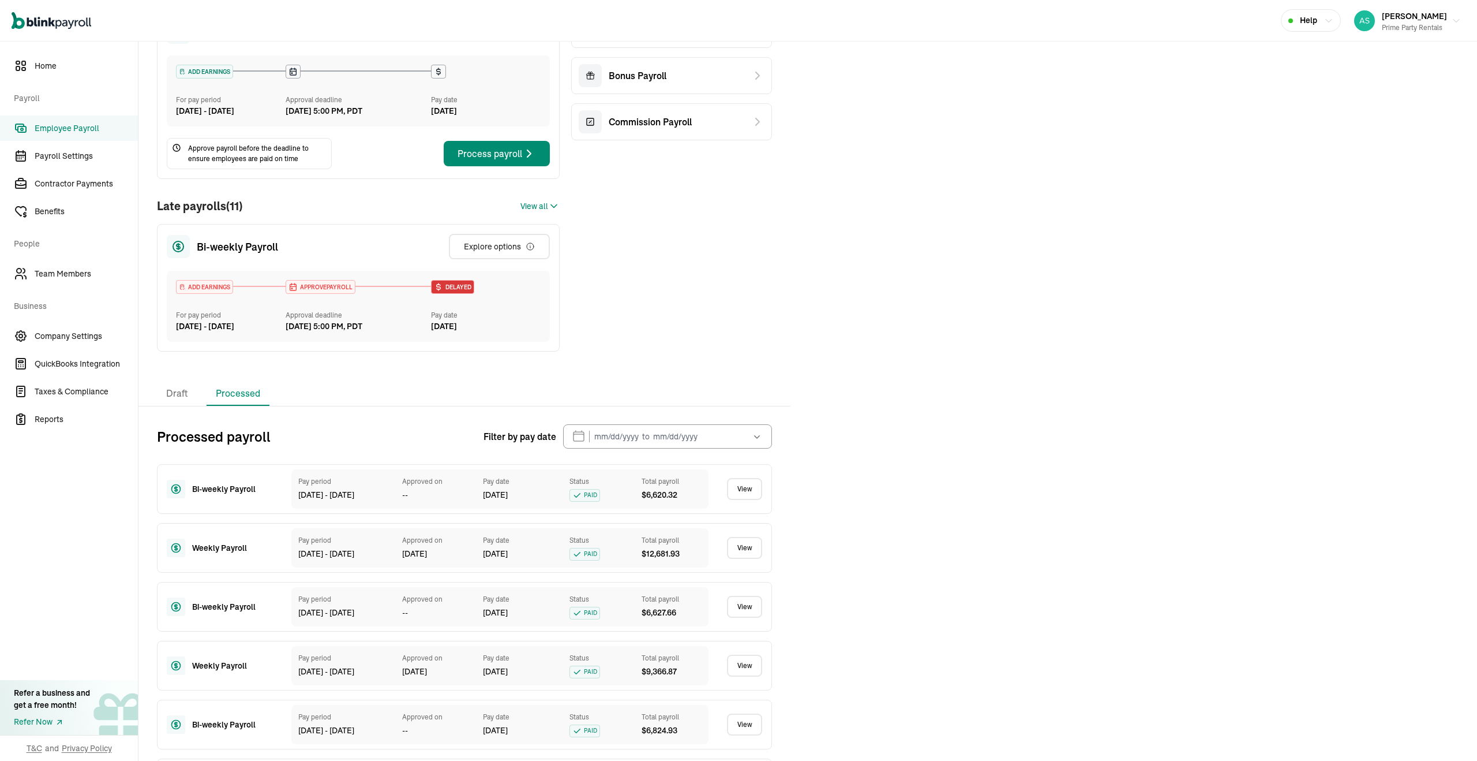
scroll to position [87, 0]
click at [747, 556] on link "View" at bounding box center [744, 545] width 35 height 22
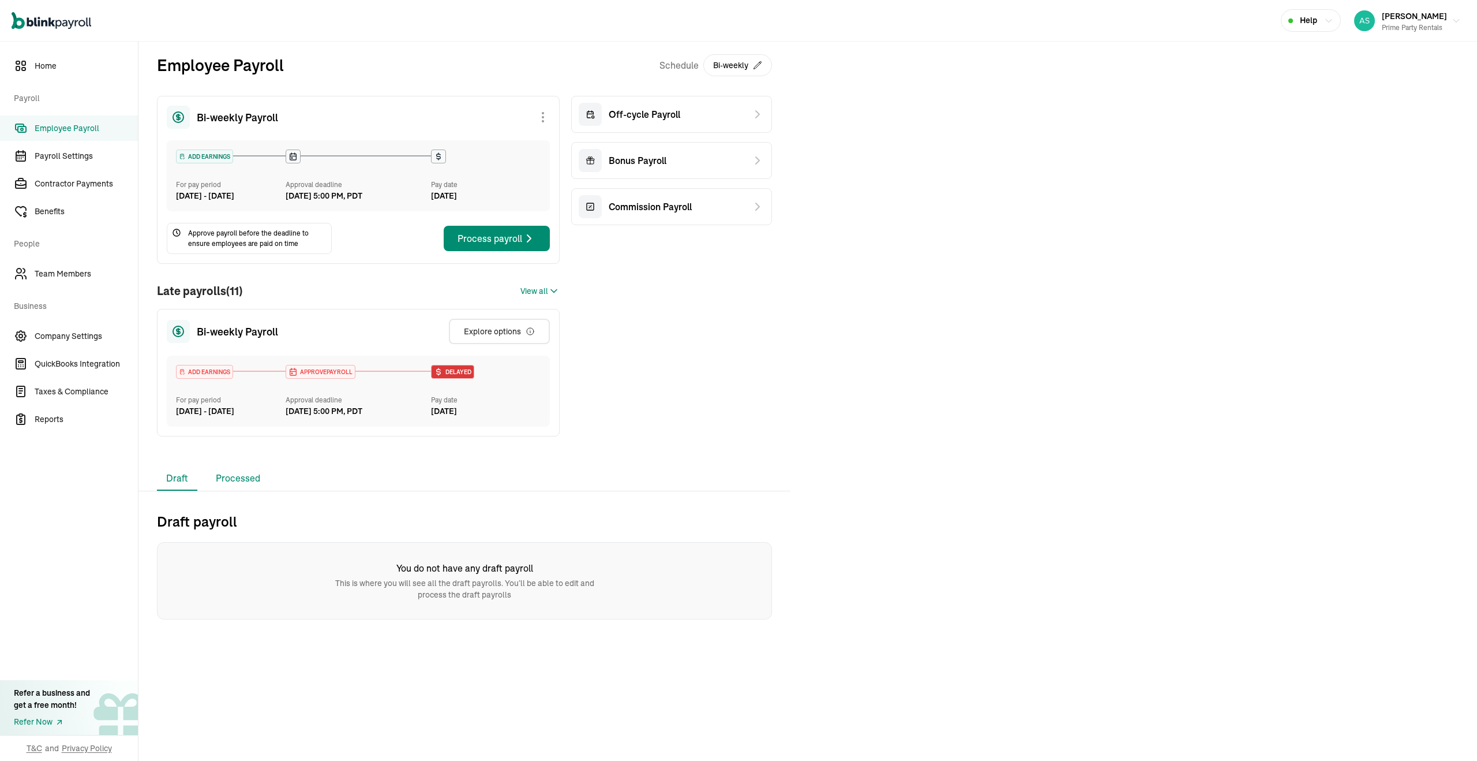
click at [218, 491] on li "Processed" at bounding box center [238, 478] width 63 height 24
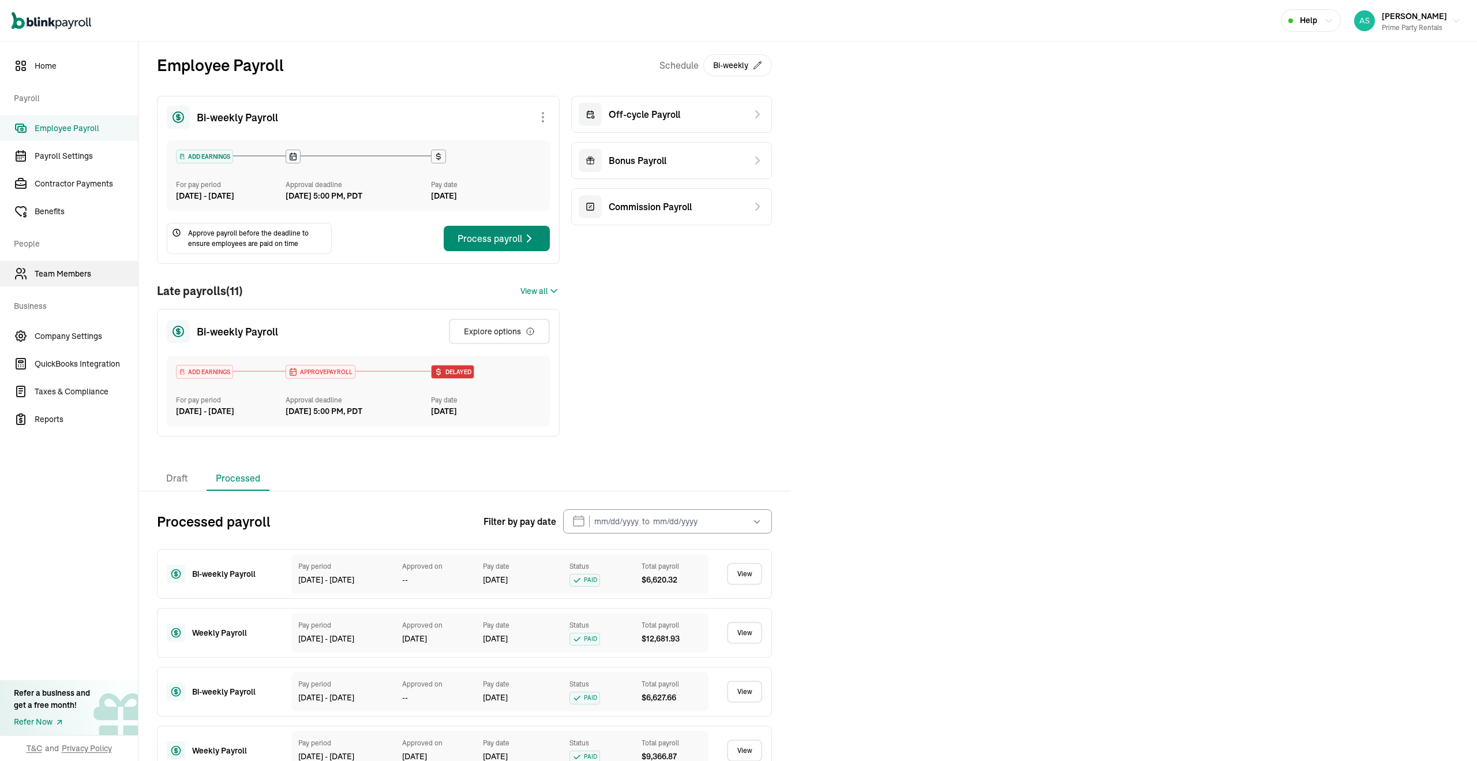
click at [70, 279] on link "Team Members" at bounding box center [69, 273] width 138 height 25
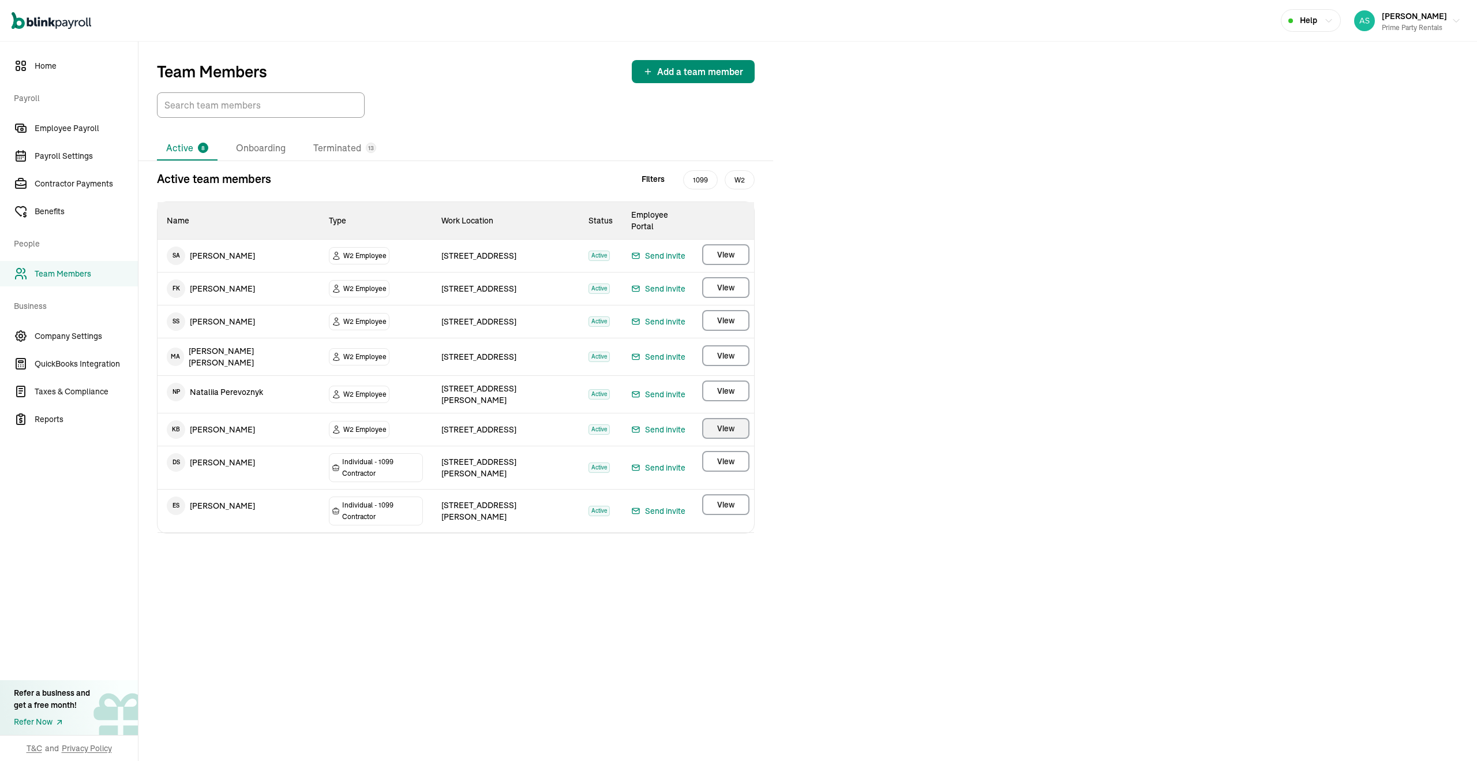
click at [717, 422] on span "View" at bounding box center [725, 428] width 17 height 12
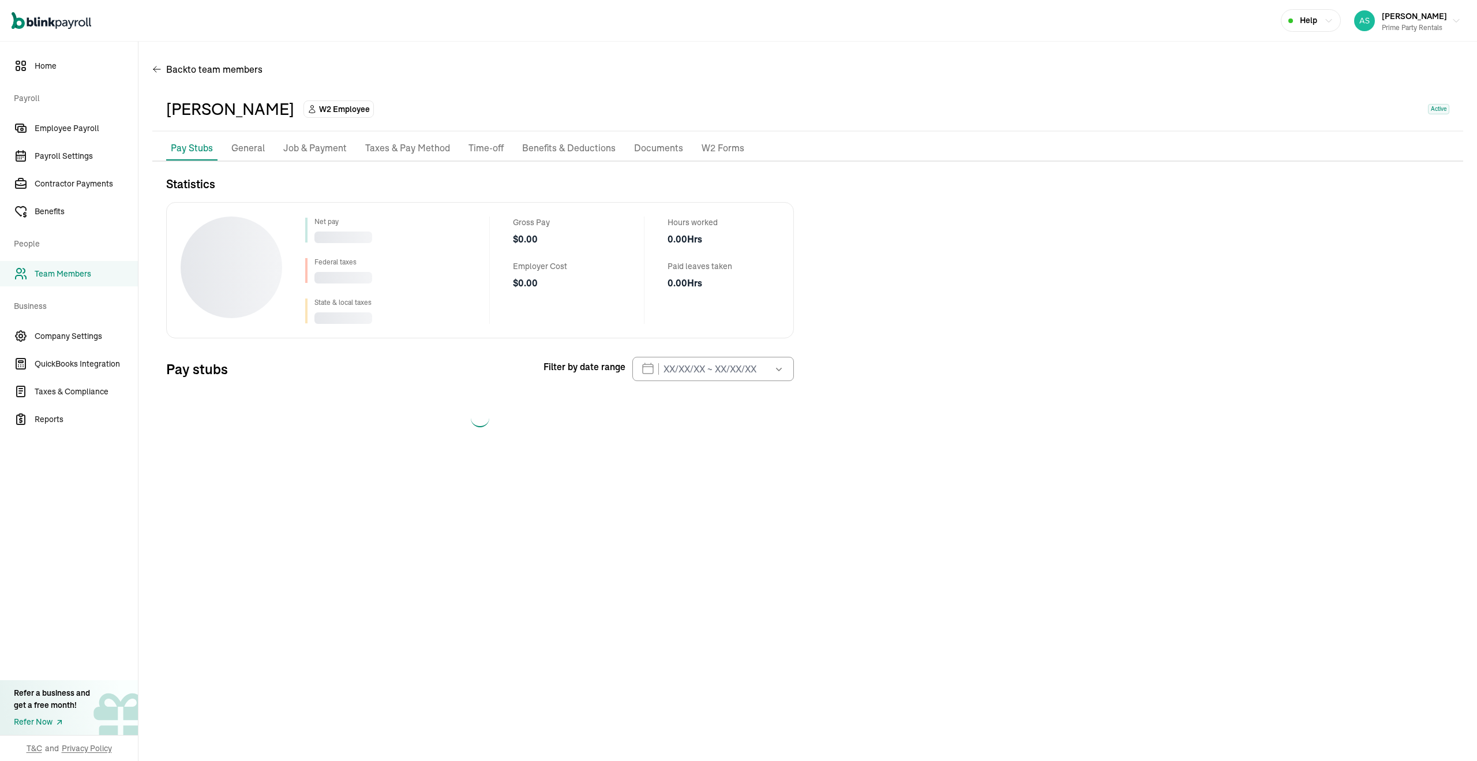
select select "2025"
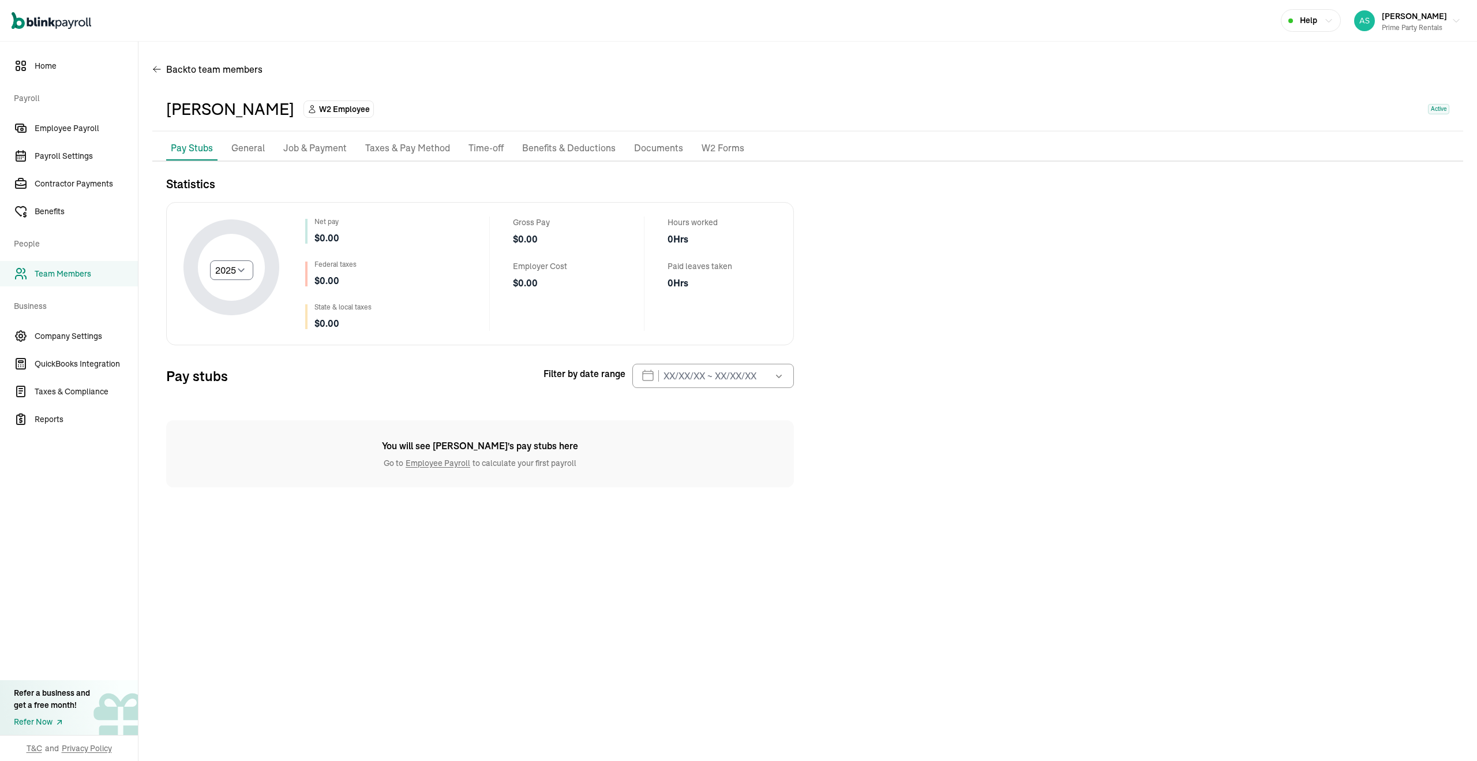
click at [257, 152] on p "General" at bounding box center [247, 148] width 33 height 15
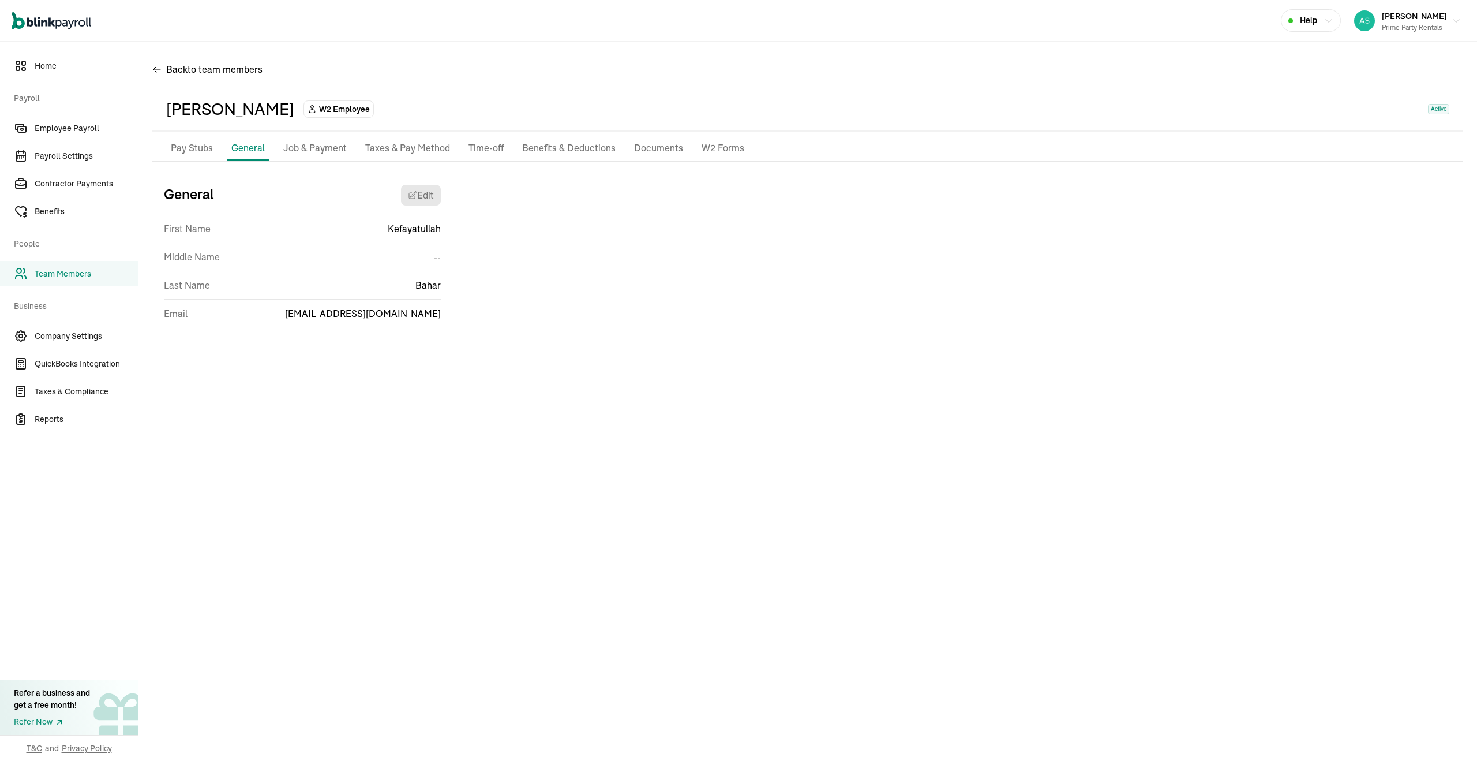
click at [297, 153] on p "Job & Payment" at bounding box center [314, 148] width 63 height 15
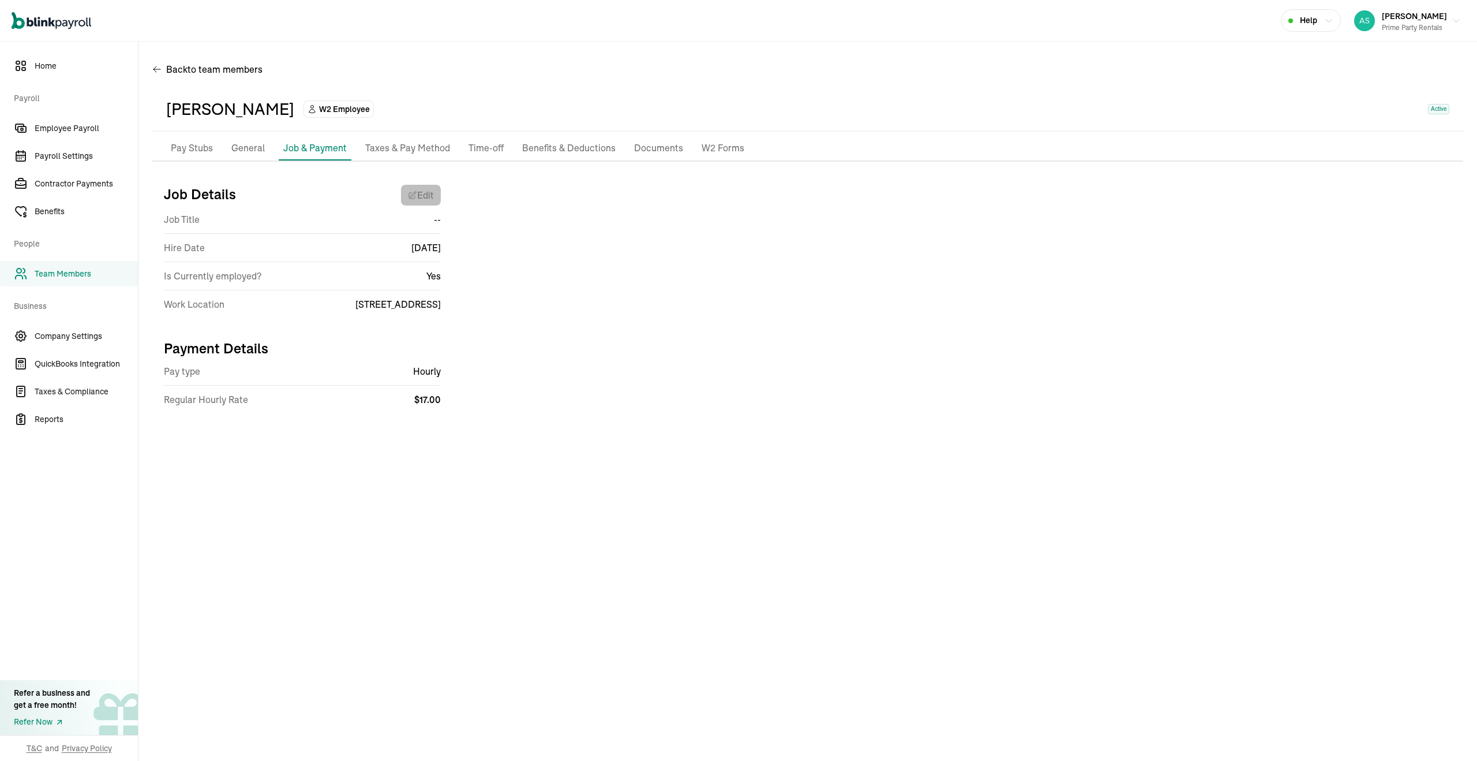
select select "[STREET_ADDRESS]"
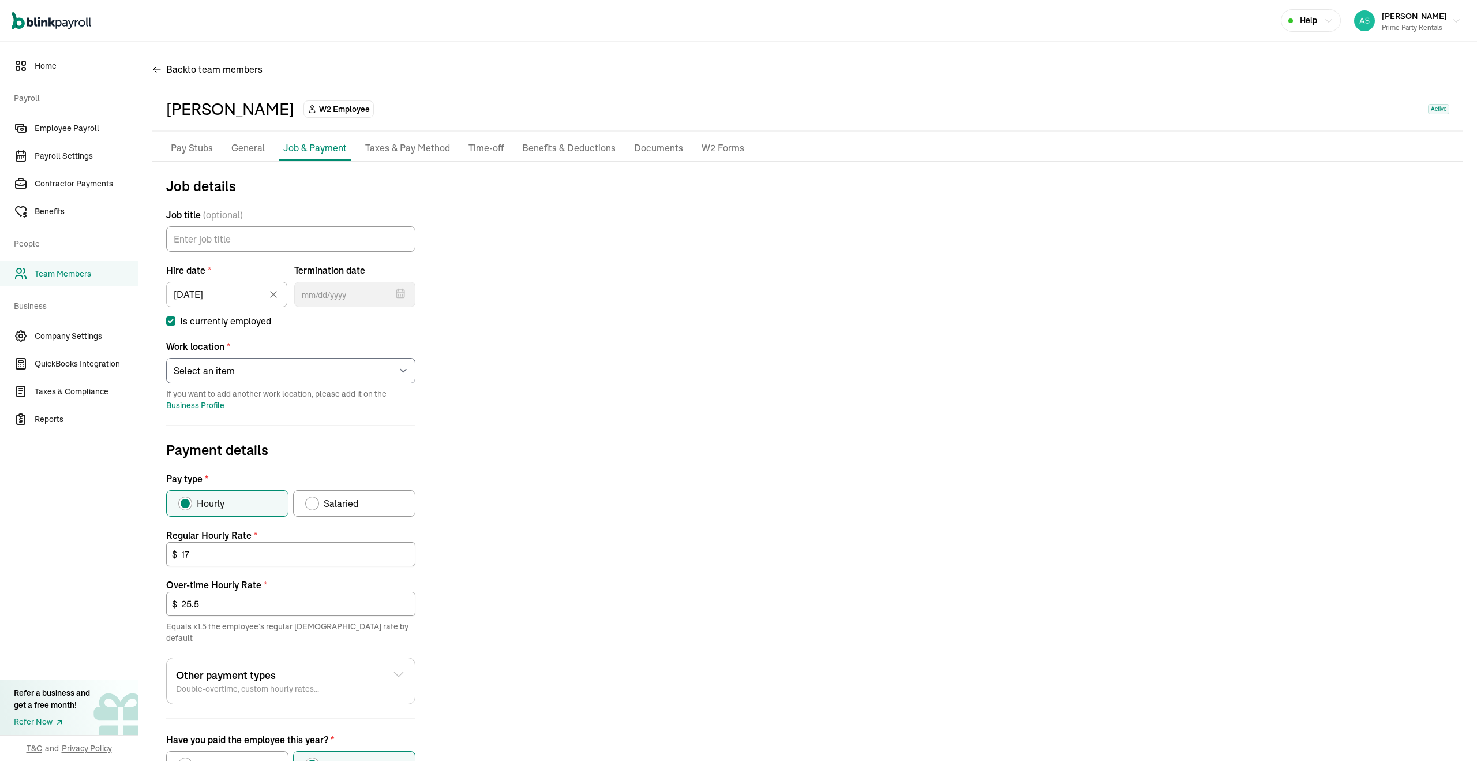
scroll to position [87, 0]
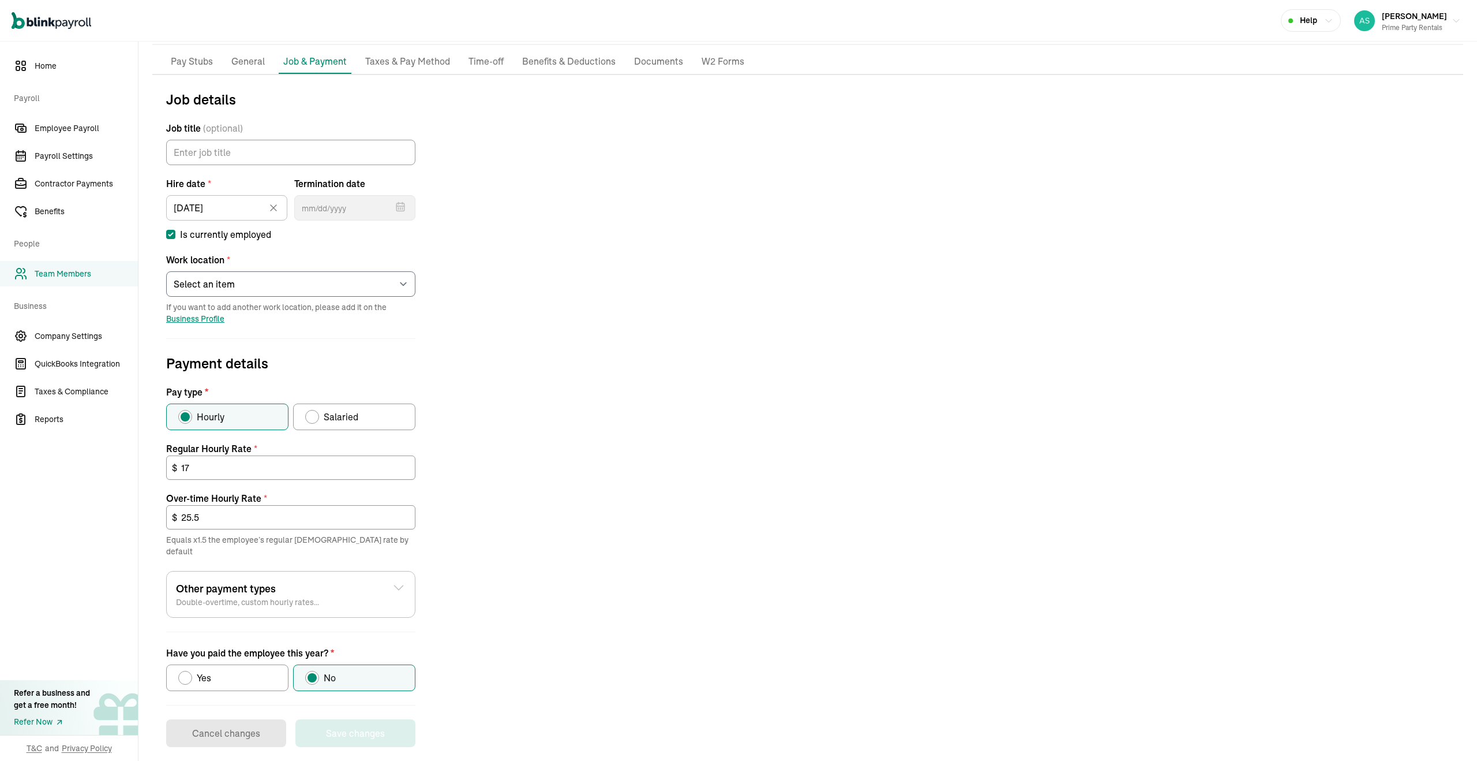
click at [177, 234] on label "Is currently employed" at bounding box center [290, 234] width 249 height 14
click at [175, 234] on input "Is currently employed" at bounding box center [170, 234] width 9 height 9
checkbox input "false"
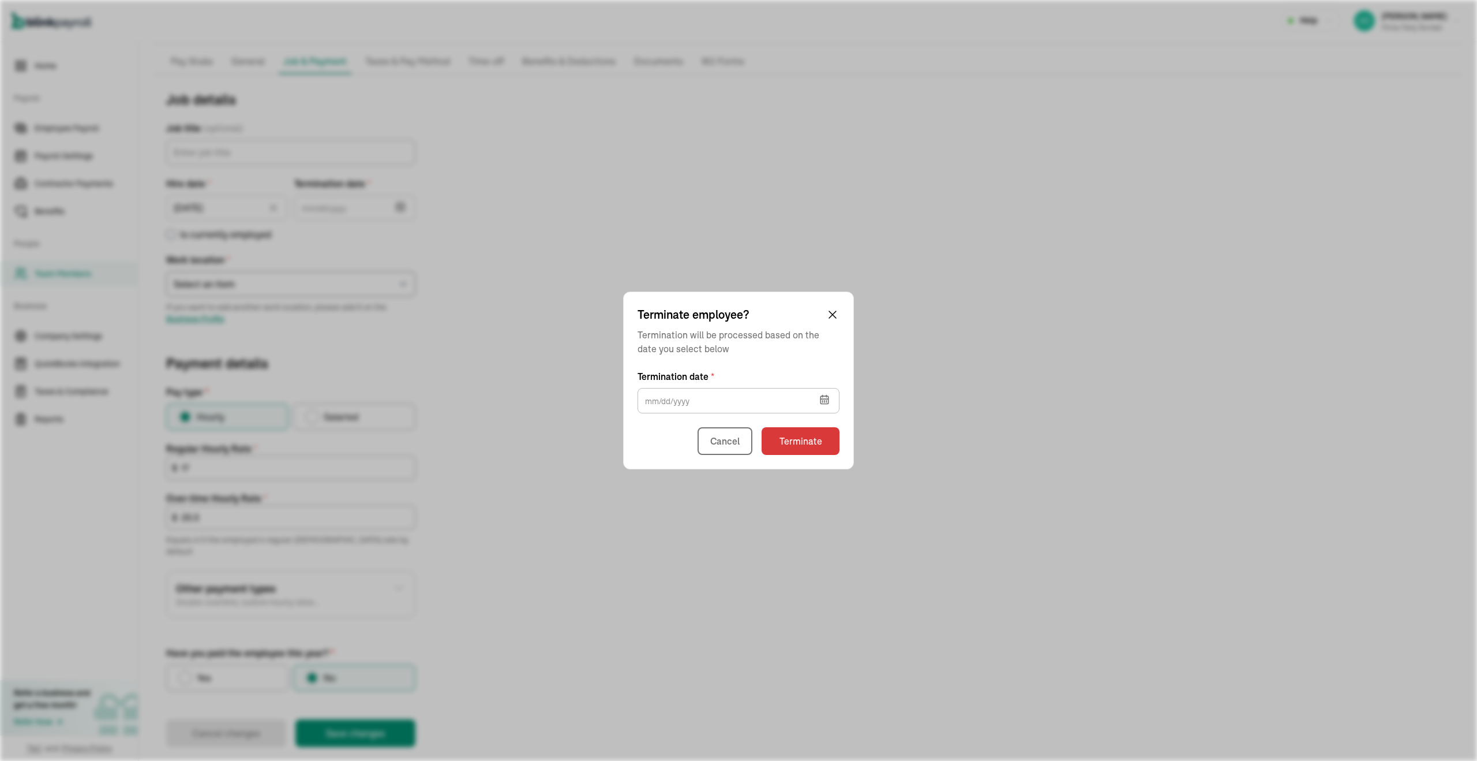
click at [822, 398] on icon "button" at bounding box center [825, 400] width 12 height 12
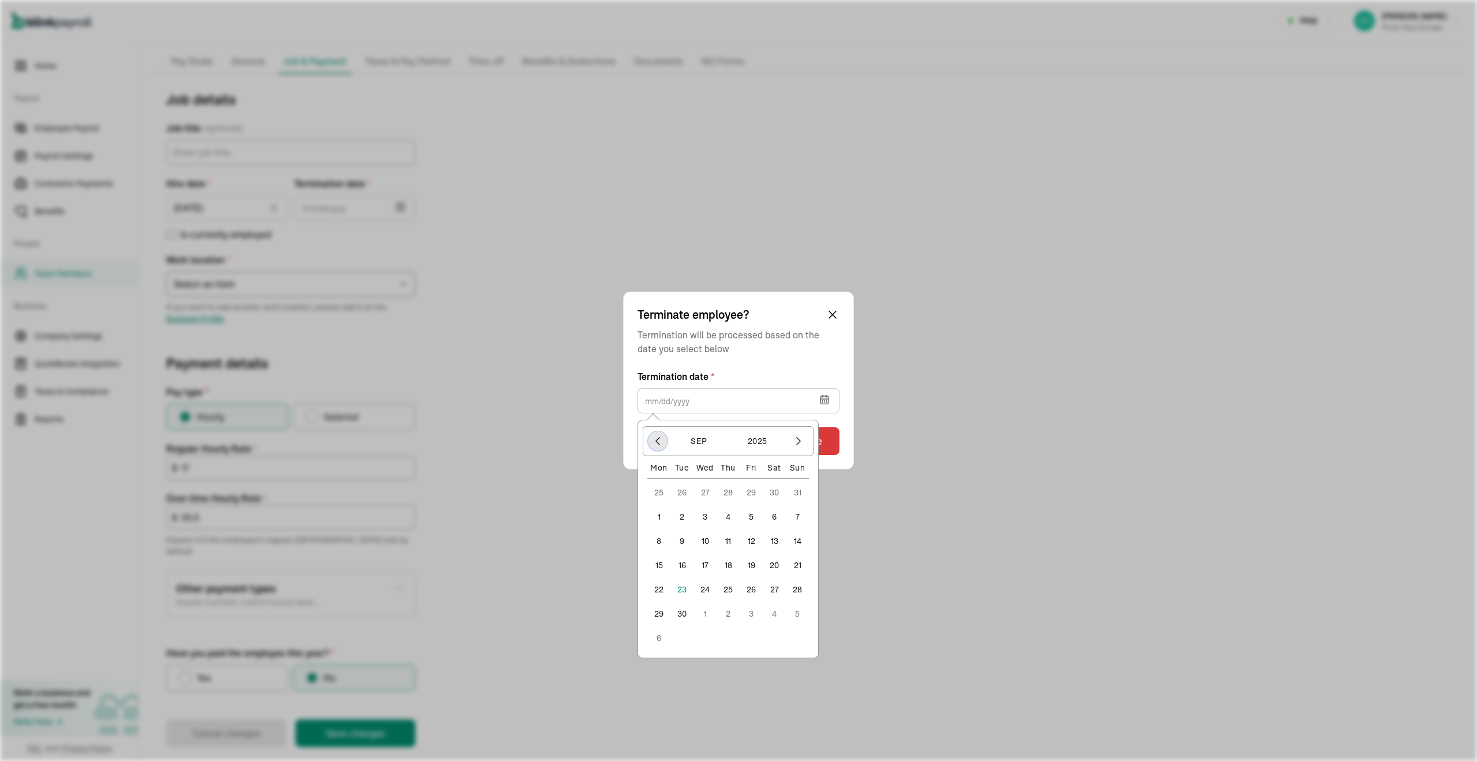
click at [665, 446] on button "button" at bounding box center [658, 441] width 20 height 20
click at [755, 490] on button "1" at bounding box center [751, 492] width 23 height 23
type input "[DATE]"
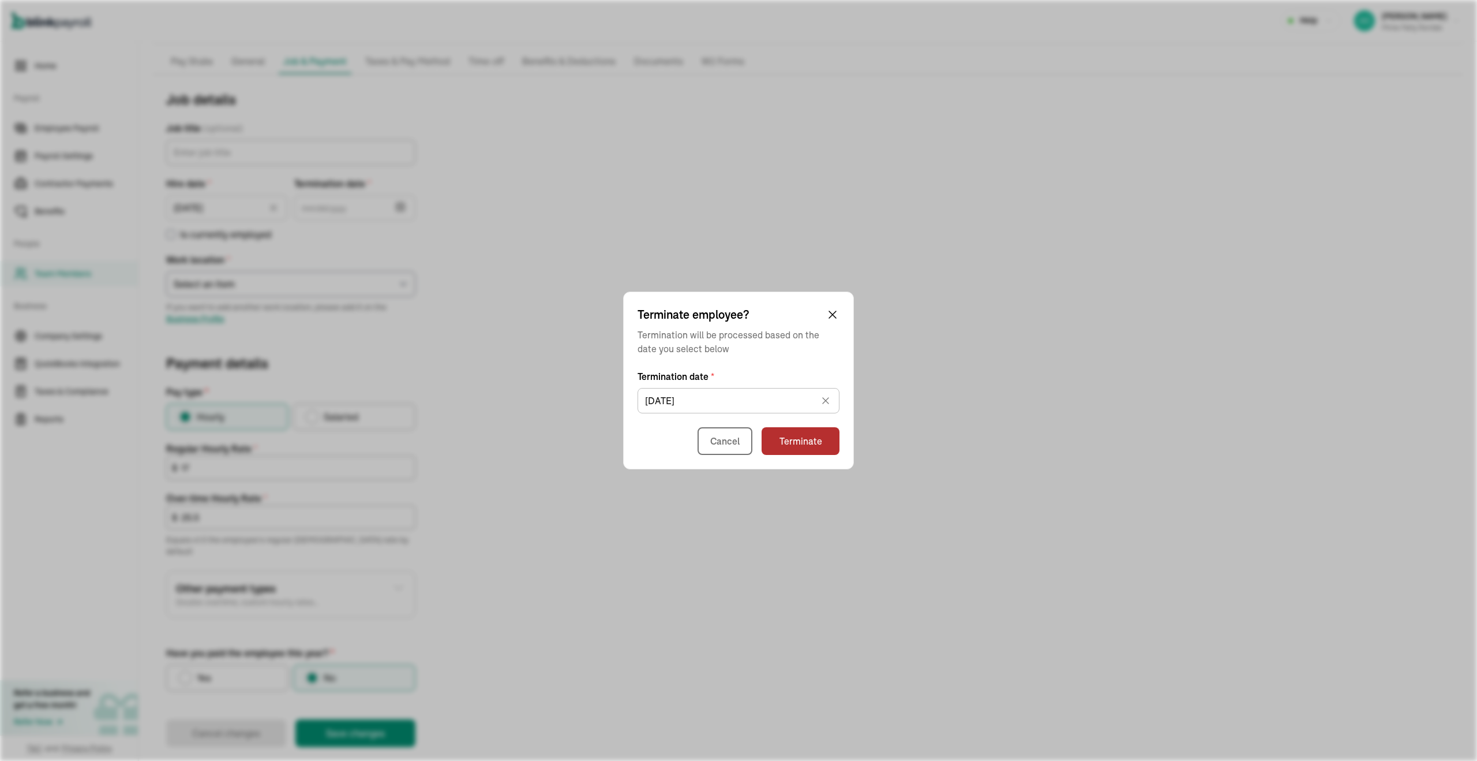
type input "[DATE]"
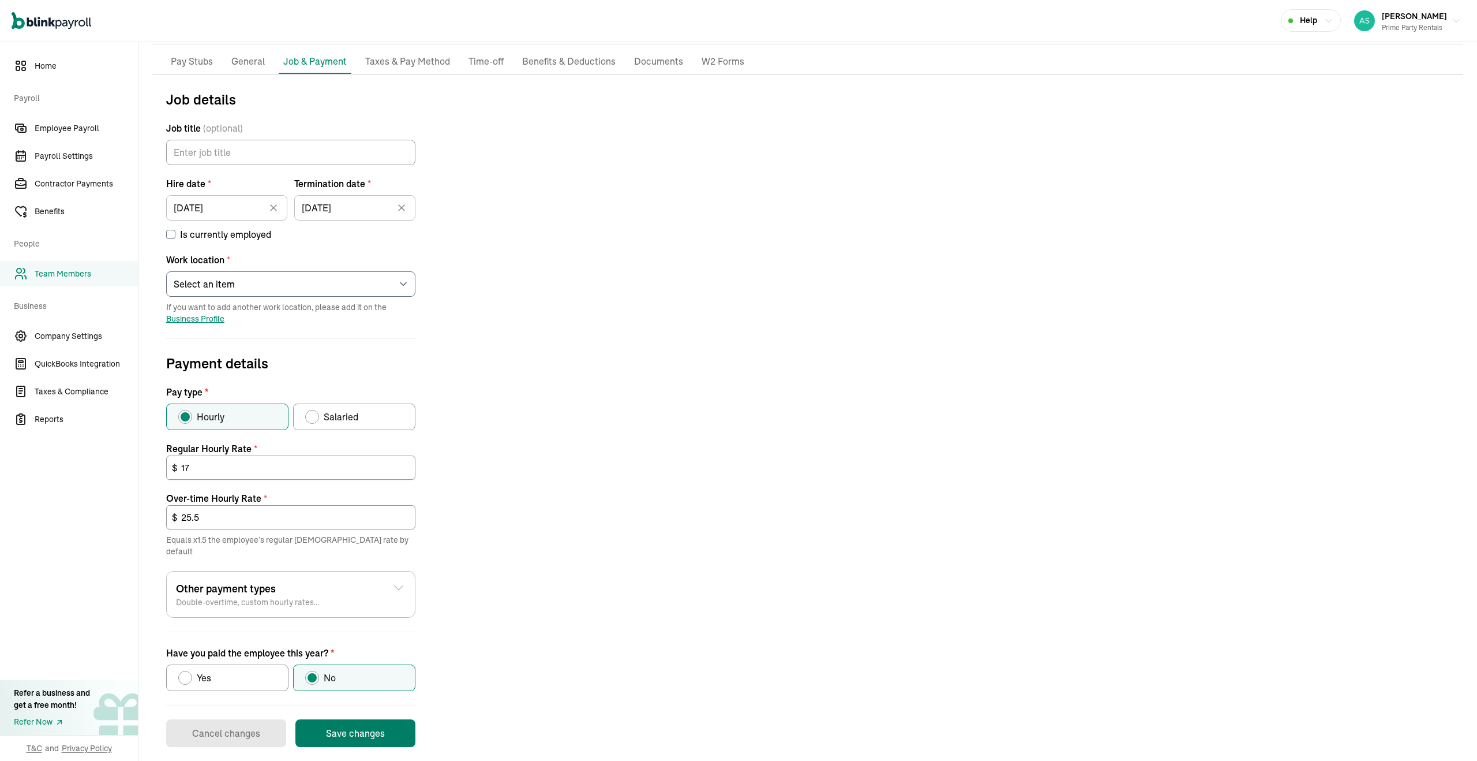
click at [370, 732] on button "Save changes" at bounding box center [355, 733] width 120 height 28
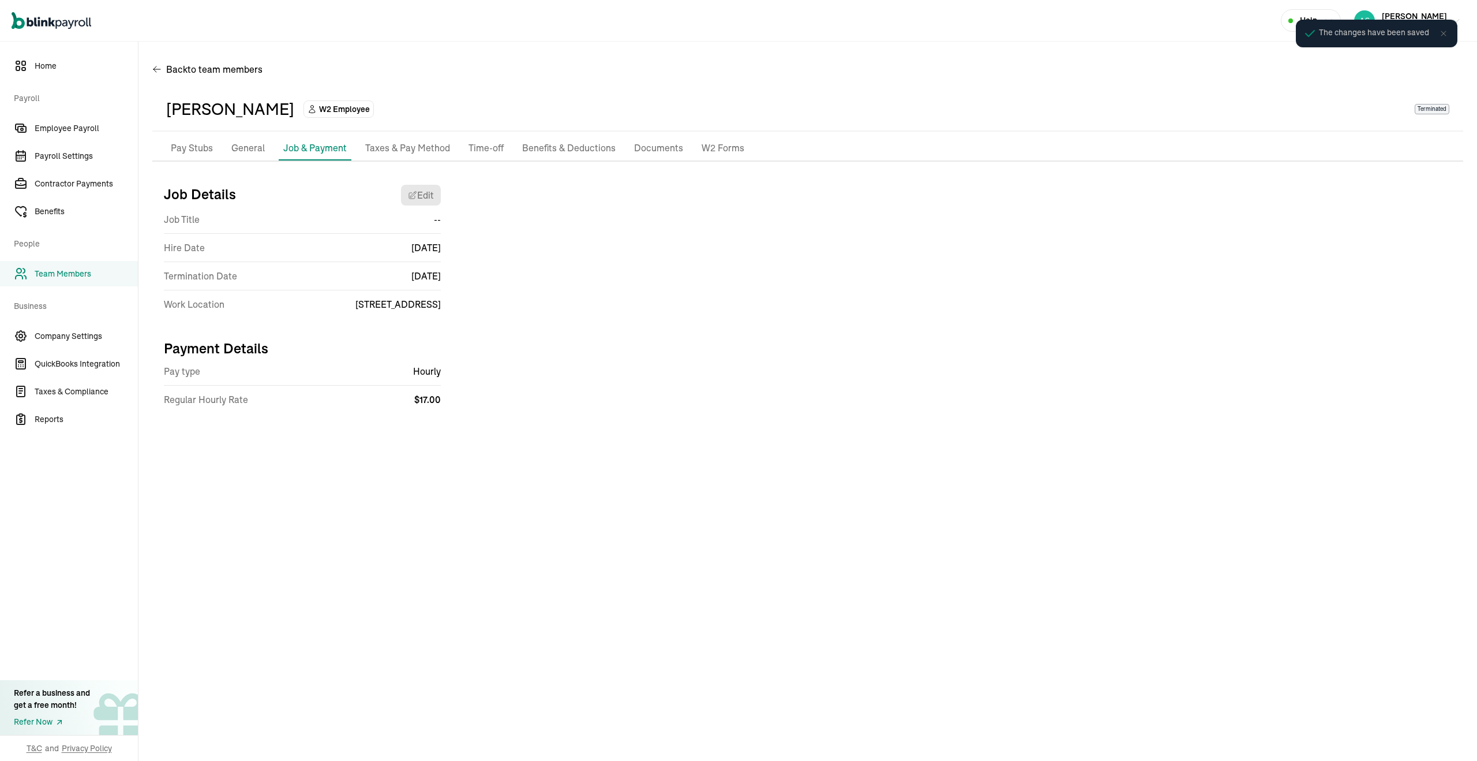
scroll to position [0, 0]
click at [71, 269] on span "Team Members" at bounding box center [86, 274] width 103 height 12
